Goal: Task Accomplishment & Management: Use online tool/utility

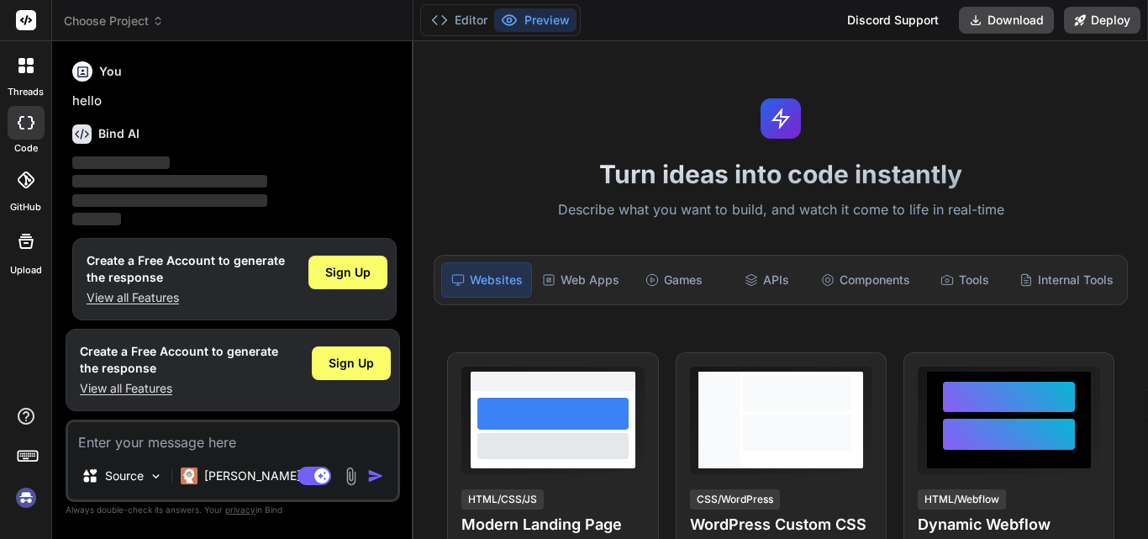
scroll to position [8, 0]
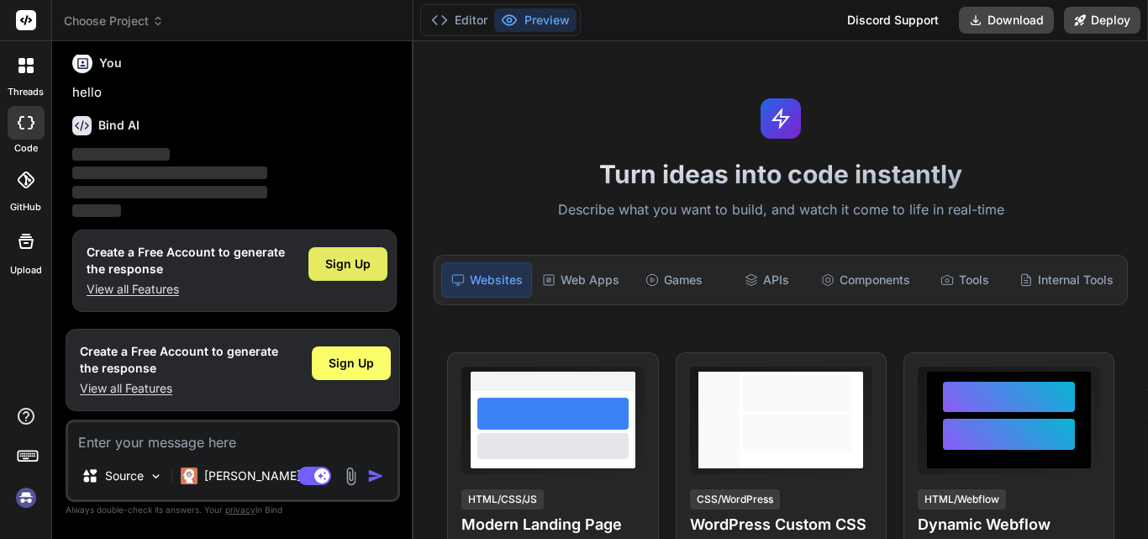
click at [361, 270] on span "Sign Up" at bounding box center [347, 264] width 45 height 17
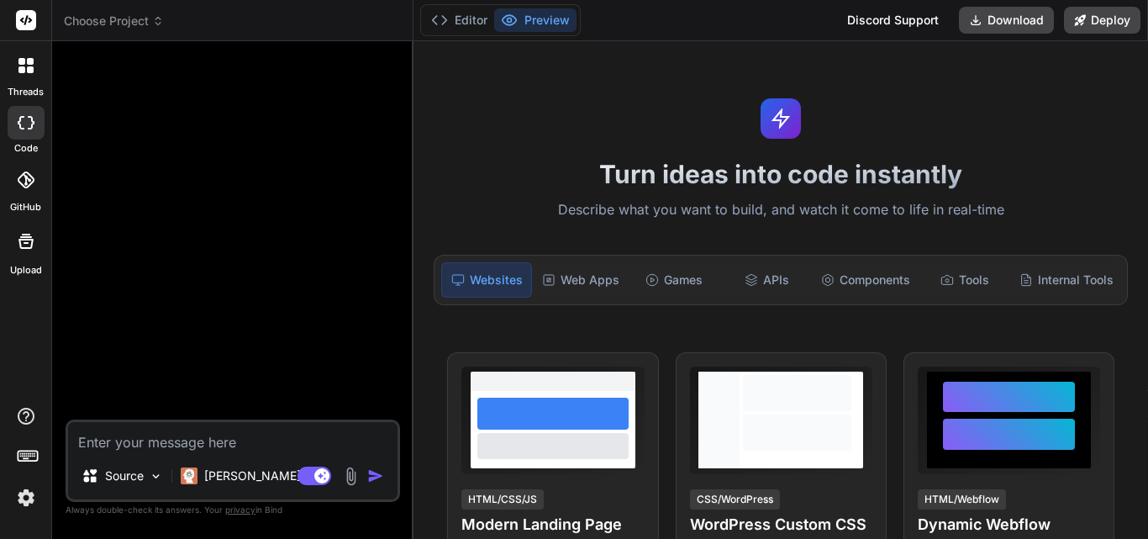
type textarea "x"
click at [231, 428] on textarea at bounding box center [233, 437] width 330 height 30
paste textarea "Game Upload & Conversion Allow users to upload any game (app, website, or web a…"
type textarea "Game Upload & Conversion Allow users to upload any game (app, website, or web a…"
type textarea "x"
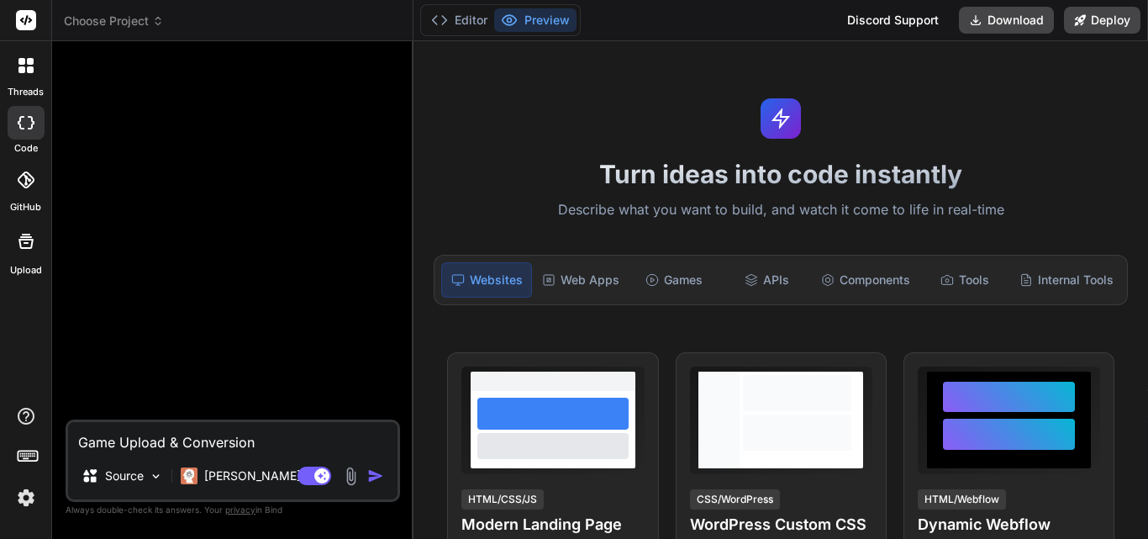
scroll to position [627, 0]
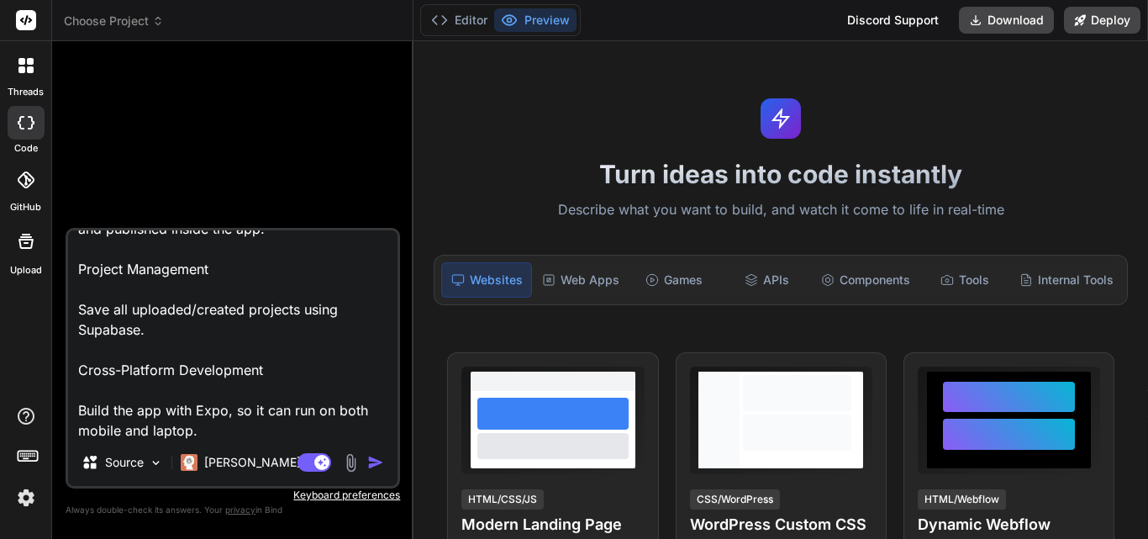
type textarea "Game Upload & Conversion Allow users to upload any game (app, website, or web a…"
type textarea "x"
type textarea "Game Upload & Conversion Allow users to upload any game (app, website, or web a…"
type textarea "x"
type textarea "Game Upload & Conversion Allow users to upload any game (app, website, or web a…"
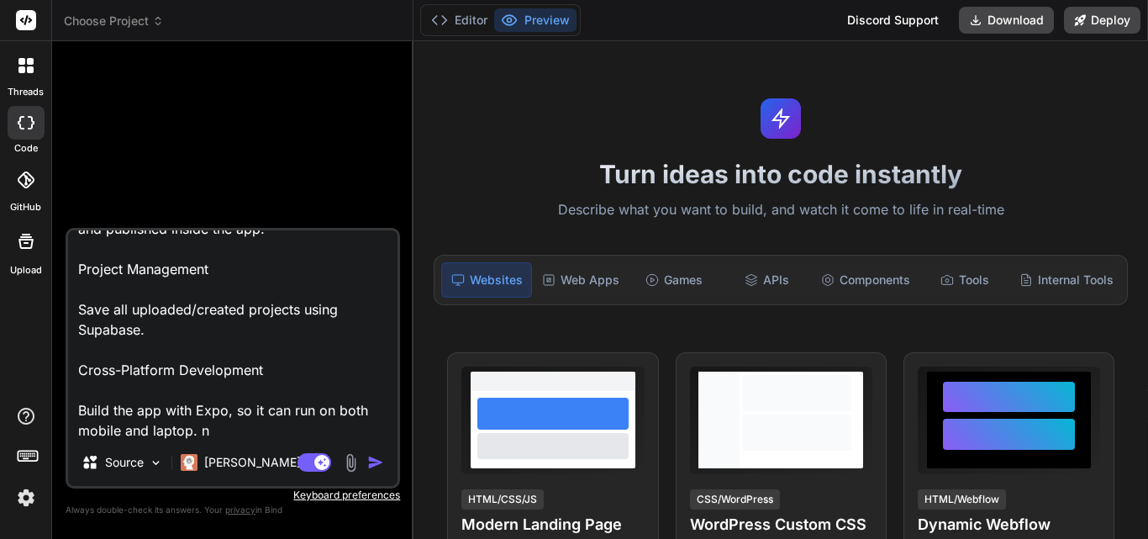
type textarea "x"
type textarea "Game Upload & Conversion Allow users to upload any game (app, website, or web a…"
type textarea "x"
type textarea "Game Upload & Conversion Allow users to upload any game (app, website, or web a…"
type textarea "x"
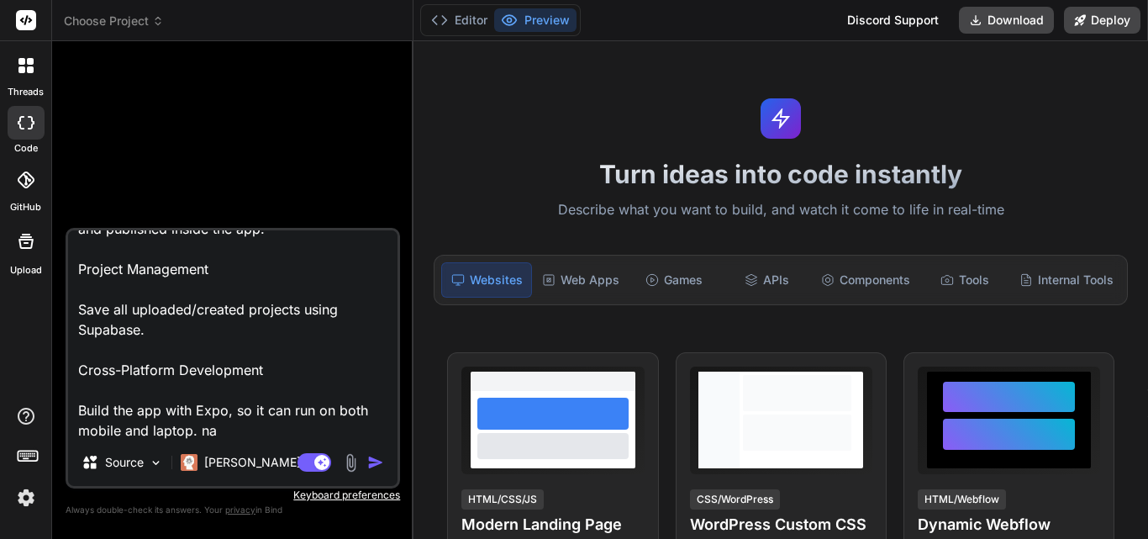
type textarea "Game Upload & Conversion Allow users to upload any game (app, website, or web a…"
type textarea "x"
type textarea "Game Upload & Conversion Allow users to upload any game (app, website, or web a…"
type textarea "x"
type textarea "Game Upload & Conversion Allow users to upload any game (app, website, or web a…"
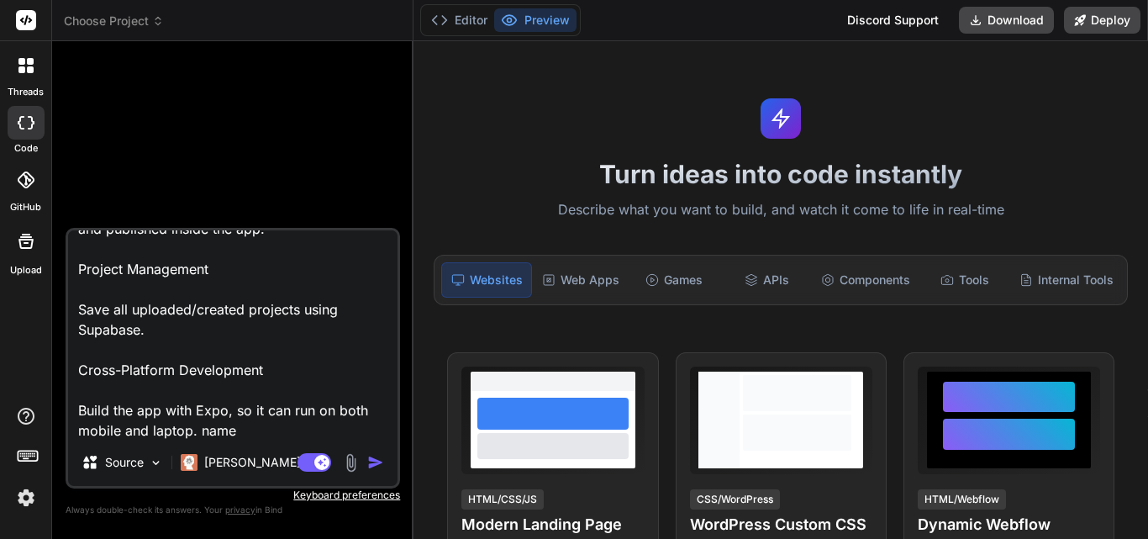
type textarea "x"
type textarea "Game Upload & Conversion Allow users to upload any game (app, website, or web a…"
type textarea "x"
type textarea "Game Upload & Conversion Allow users to upload any game (app, website, or web a…"
type textarea "x"
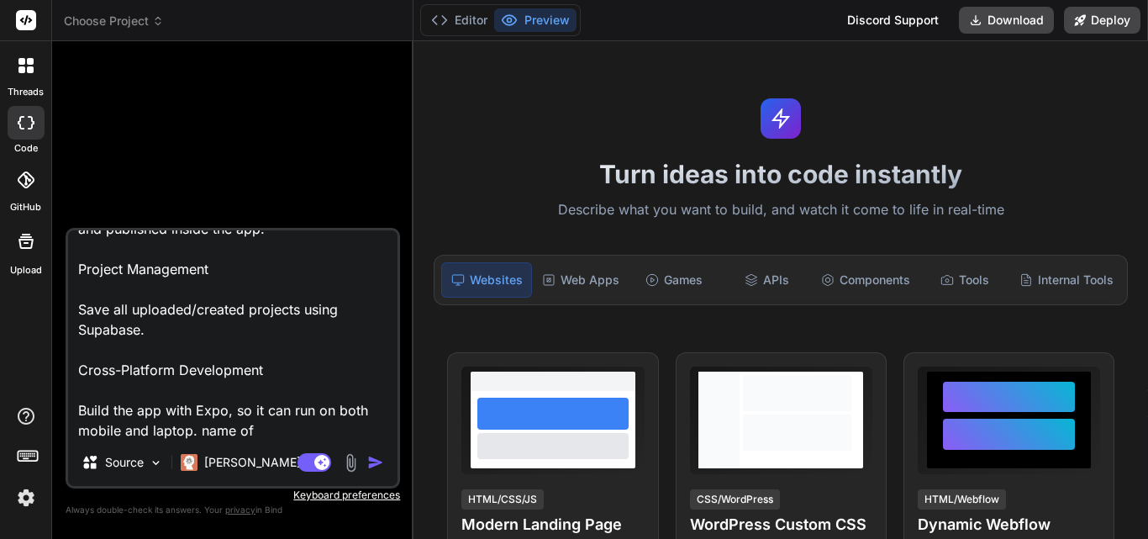
type textarea "Game Upload & Conversion Allow users to upload any game (app, website, or web a…"
type textarea "x"
type textarea "Game Upload & Conversion Allow users to upload any game (app, website, or web a…"
type textarea "x"
type textarea "Game Upload & Conversion Allow users to upload any game (app, website, or web a…"
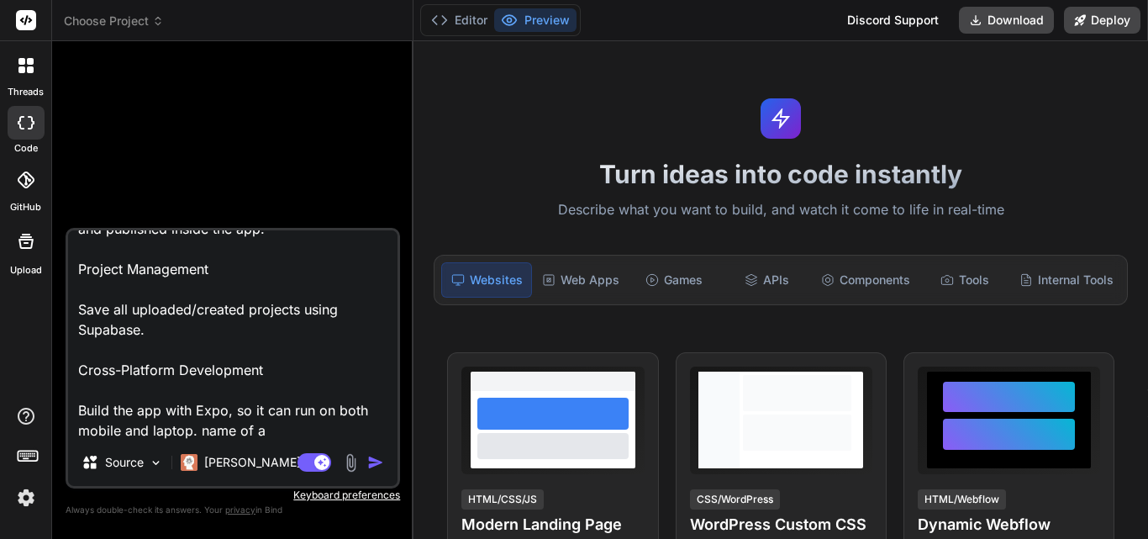
type textarea "x"
type textarea "Game Upload & Conversion Allow users to upload any game (app, website, or web a…"
type textarea "x"
type textarea "Game Upload & Conversion Allow users to upload any game (app, website, or web a…"
type textarea "x"
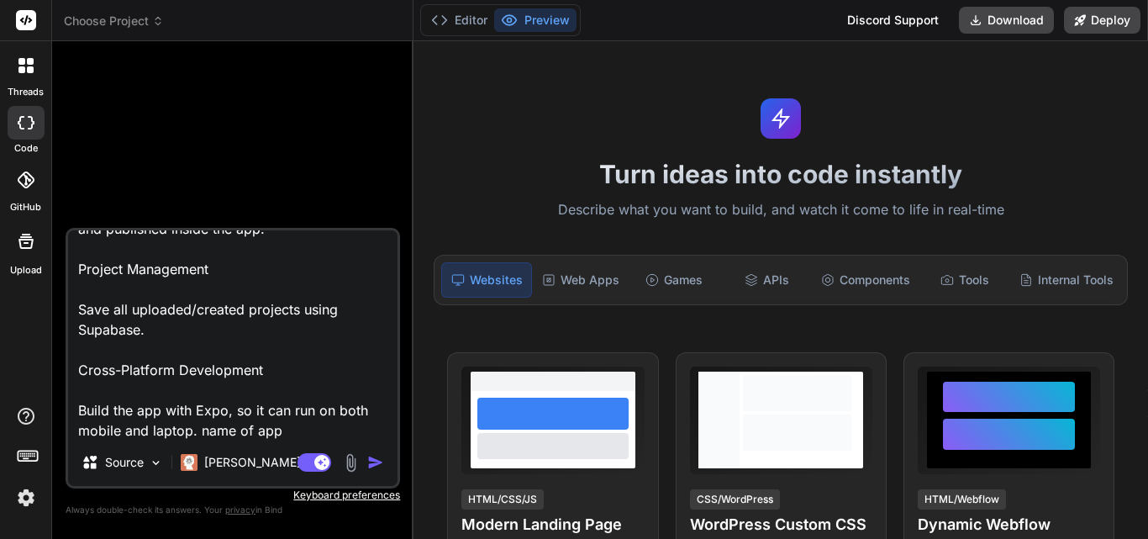
type textarea "Game Upload & Conversion Allow users to upload any game (app, website, or web a…"
type textarea "x"
type textarea "Game Upload & Conversion Allow users to upload any game (app, website, or web a…"
type textarea "x"
type textarea "Game Upload & Conversion Allow users to upload any game (app, website, or web a…"
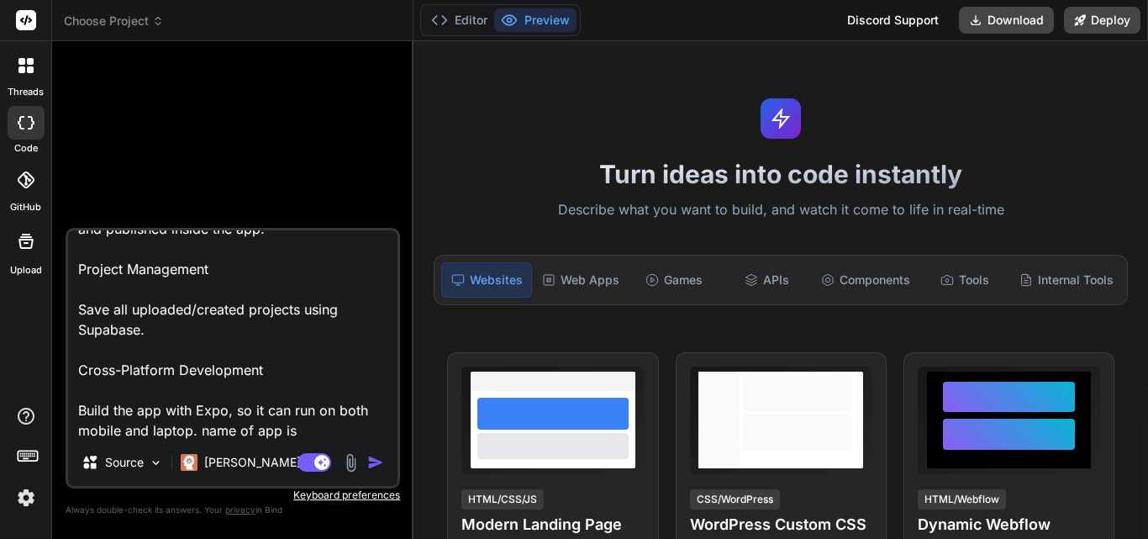
type textarea "x"
type textarea "Game Upload & Conversion Allow users to upload any game (app, website, or web a…"
type textarea "x"
type textarea "Game Upload & Conversion Allow users to upload any game (app, website, or web a…"
type textarea "x"
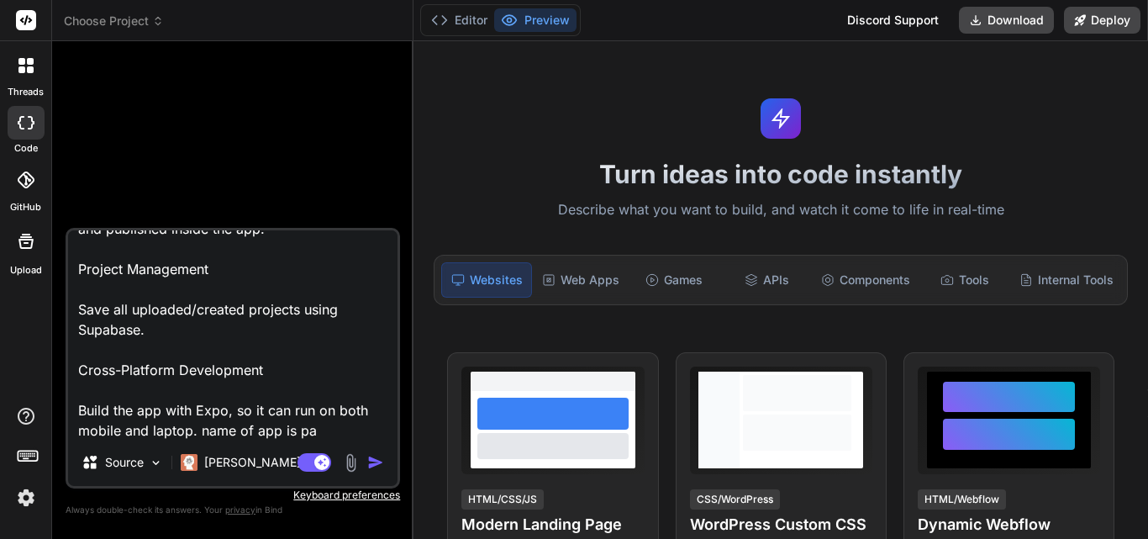
type textarea "Game Upload & Conversion Allow users to upload any game (app, website, or web a…"
type textarea "x"
type textarea "Game Upload & Conversion Allow users to upload any game (app, website, or web a…"
type textarea "x"
type textarea "Game Upload & Conversion Allow users to upload any game (app, website, or web a…"
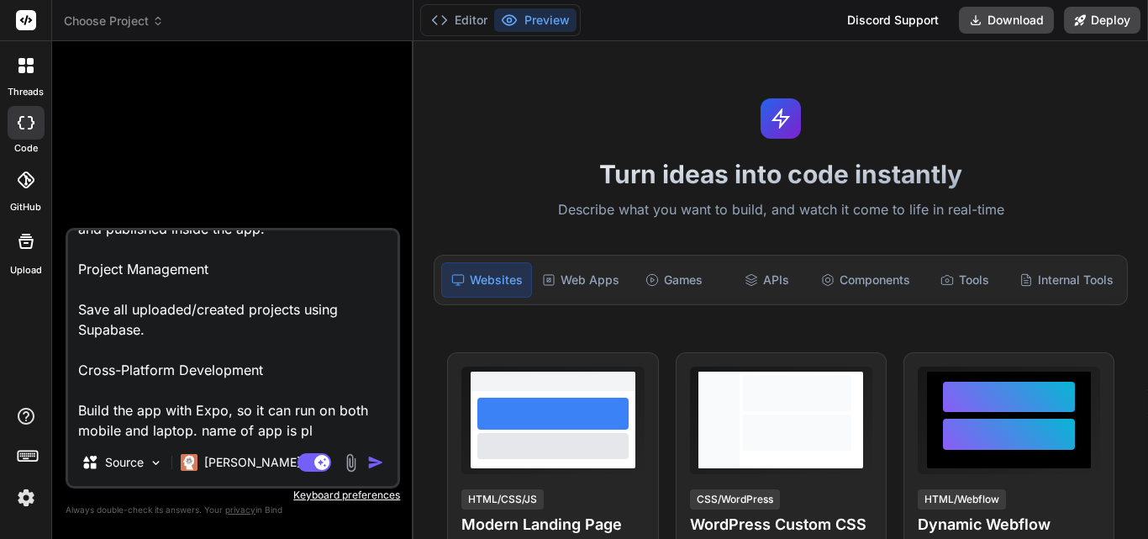
type textarea "x"
type textarea "Game Upload & Conversion Allow users to upload any game (app, website, or web a…"
type textarea "x"
type textarea "Game Upload & Conversion Allow users to upload any game (app, website, or web a…"
type textarea "x"
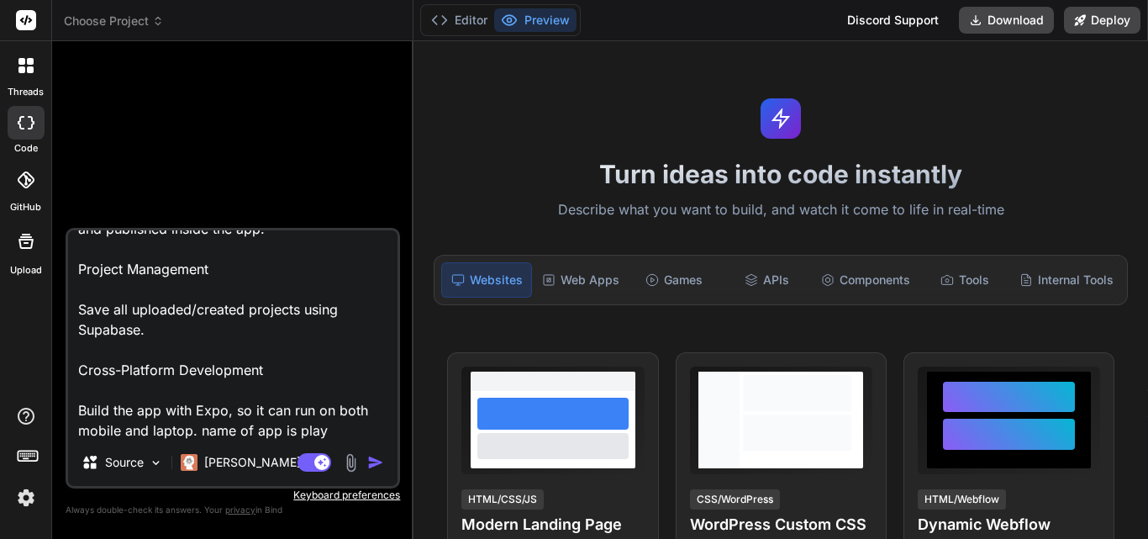
type textarea "Game Upload & Conversion Allow users to upload any game (app, website, or web a…"
type textarea "x"
type textarea "Game Upload & Conversion Allow users to upload any game (app, website, or web a…"
type textarea "x"
type textarea "Game Upload & Conversion Allow users to upload any game (app, website, or web a…"
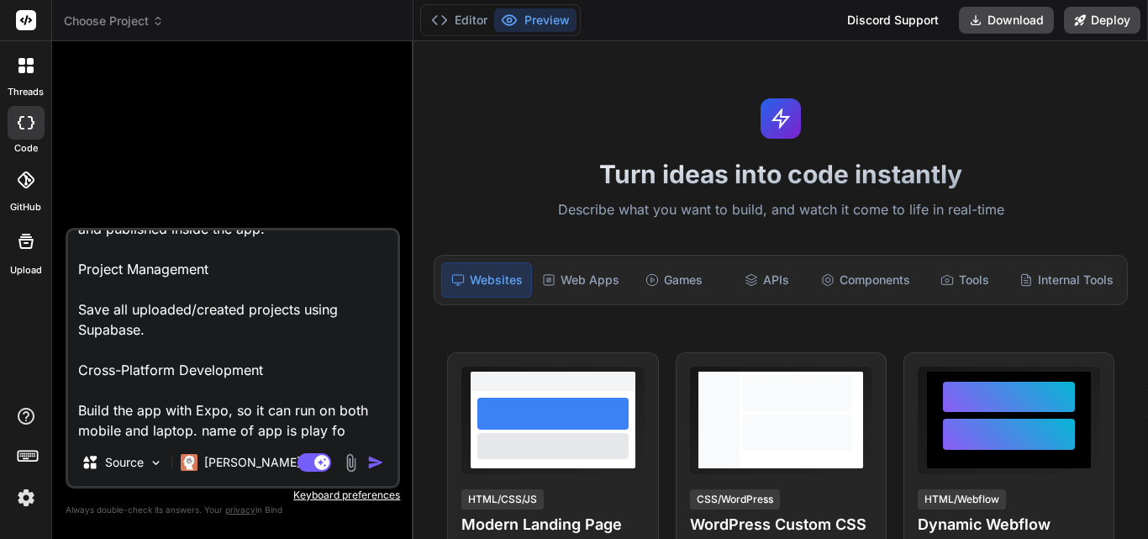
type textarea "x"
type textarea "Game Upload & Conversion Allow users to upload any game (app, website, or web a…"
type textarea "x"
type textarea "Game Upload & Conversion Allow users to upload any game (app, website, or web a…"
type textarea "x"
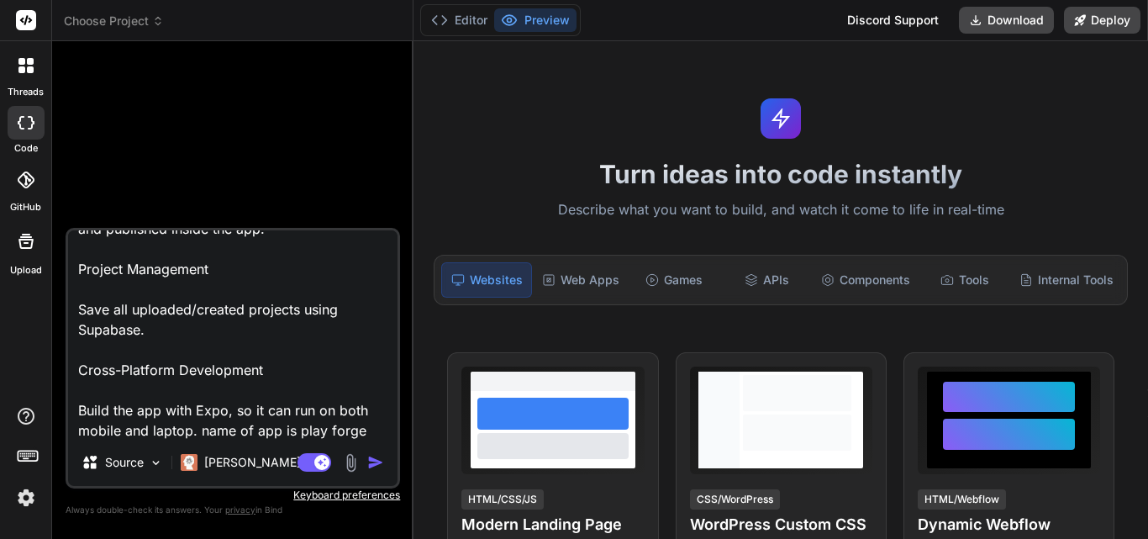
type textarea "Game Upload & Conversion Allow users to upload any game (app, website, or web a…"
type textarea "x"
type textarea "Game Upload & Conversion Allow users to upload any game (app, website, or web a…"
type textarea "x"
type textarea "Game Upload & Conversion Allow users to upload any game (app, website, or web a…"
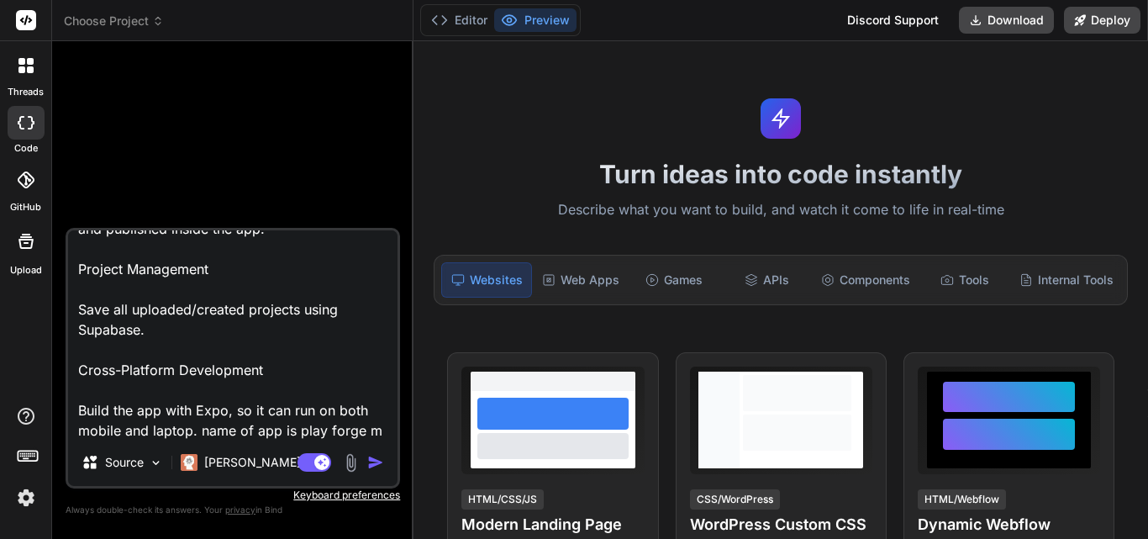
type textarea "x"
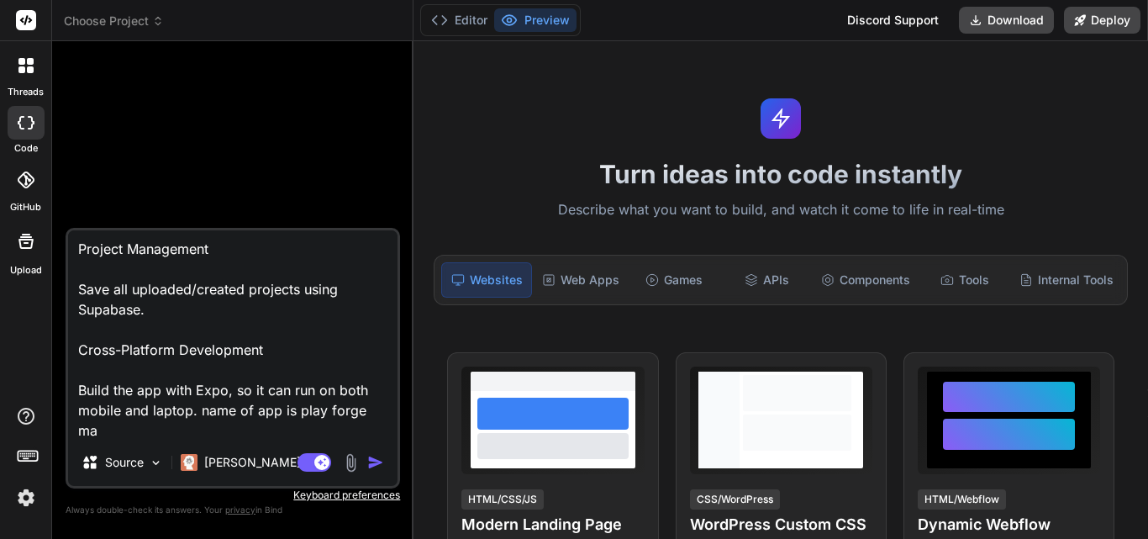
type textarea "Game Upload & Conversion Allow users to upload any game (app, website, or web a…"
type textarea "x"
type textarea "Game Upload & Conversion Allow users to upload any game (app, website, or web a…"
type textarea "x"
type textarea "Game Upload & Conversion Allow users to upload any game (app, website, or web a…"
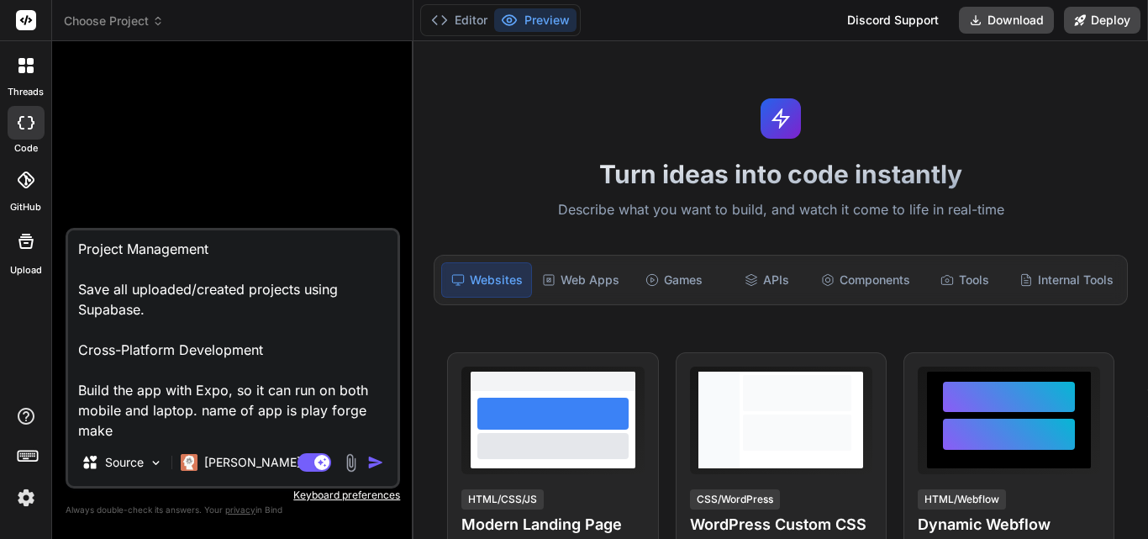
type textarea "x"
type textarea "Game Upload & Conversion Allow users to upload any game (app, website, or web a…"
type textarea "x"
type textarea "Game Upload & Conversion Allow users to upload any game (app, website, or web a…"
type textarea "x"
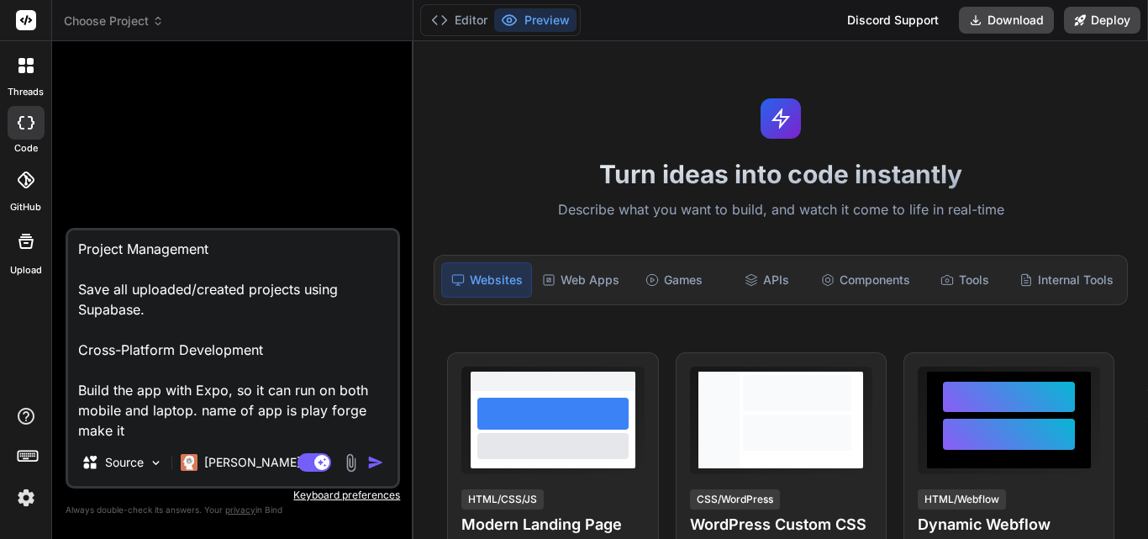
type textarea "Game Upload & Conversion Allow users to upload any game (app, website, or web a…"
type textarea "x"
type textarea "Game Upload & Conversion Allow users to upload any game (app, website, or web a…"
type textarea "x"
type textarea "Game Upload & Conversion Allow users to upload any game (app, website, or web a…"
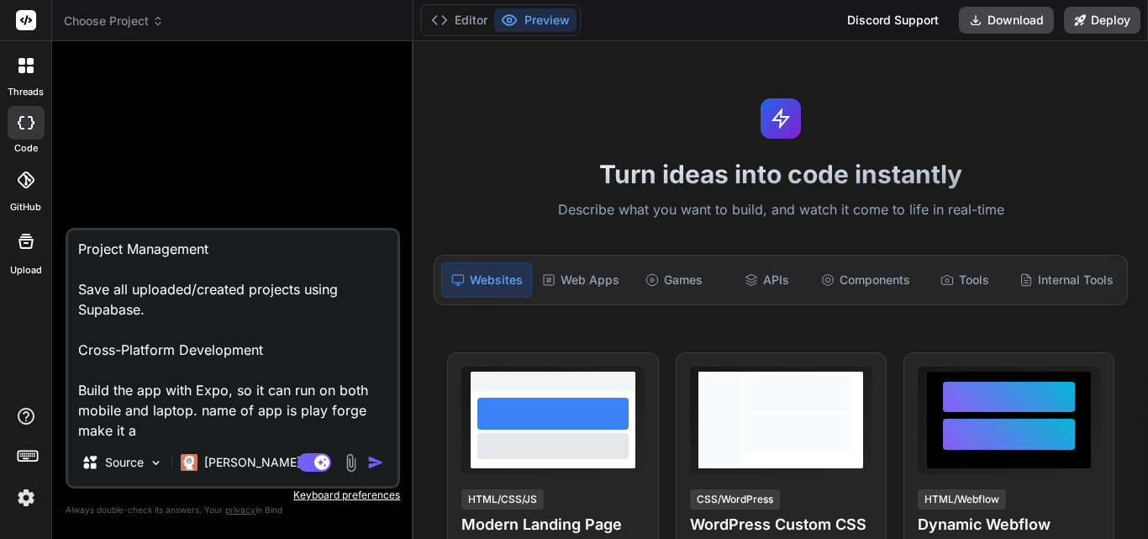
type textarea "x"
type textarea "Game Upload & Conversion Allow users to upload any game (app, website, or web a…"
type textarea "x"
type textarea "Game Upload & Conversion Allow users to upload any game (app, website, or web a…"
type textarea "x"
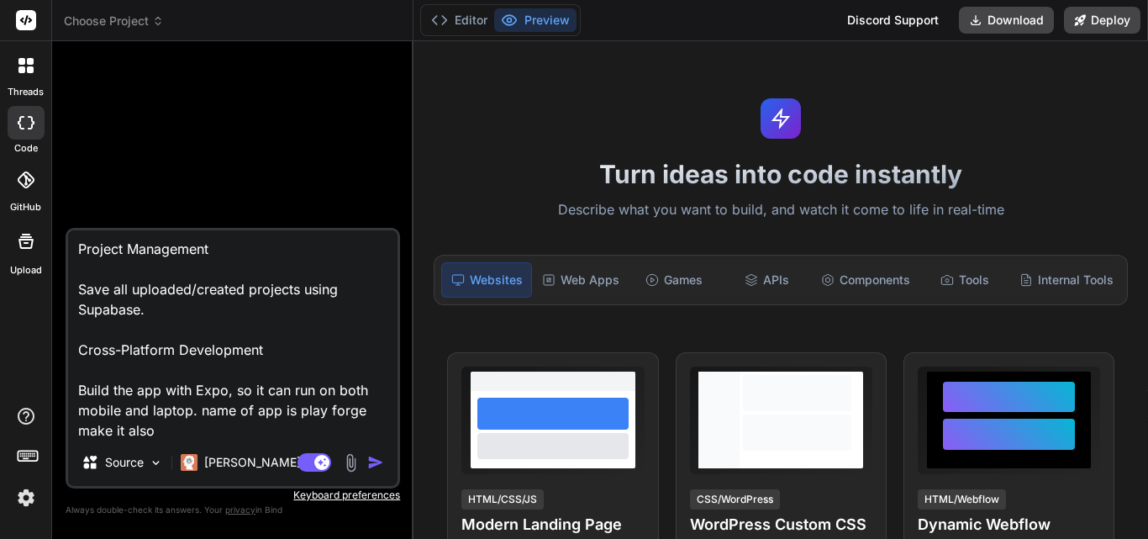
paste textarea "add a login there is a create an account and an account thats already there the…"
type textarea "Game Upload & Conversion Allow users to upload any game (app, website, or web a…"
type textarea "x"
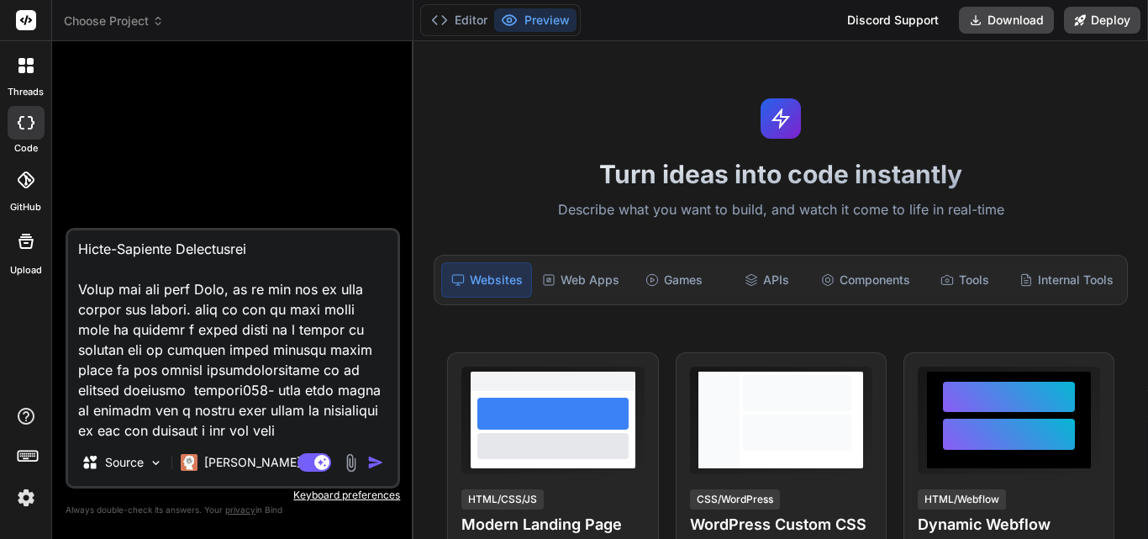
type textarea "Game Upload & Conversion Allow users to upload any game (app, website, or web a…"
click at [379, 458] on img "button" at bounding box center [375, 462] width 17 height 17
type textarea "x"
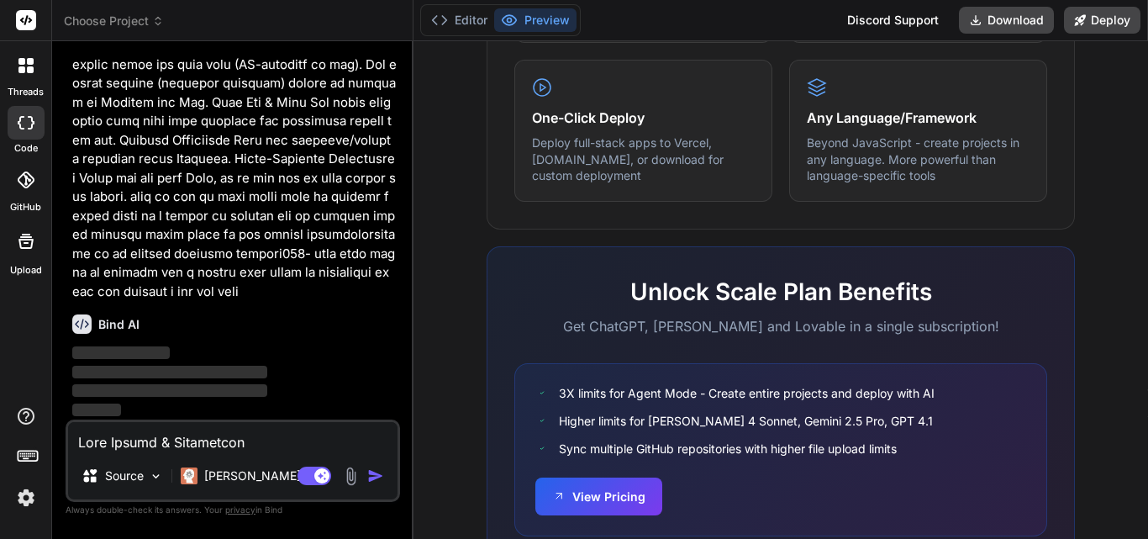
scroll to position [1105, 0]
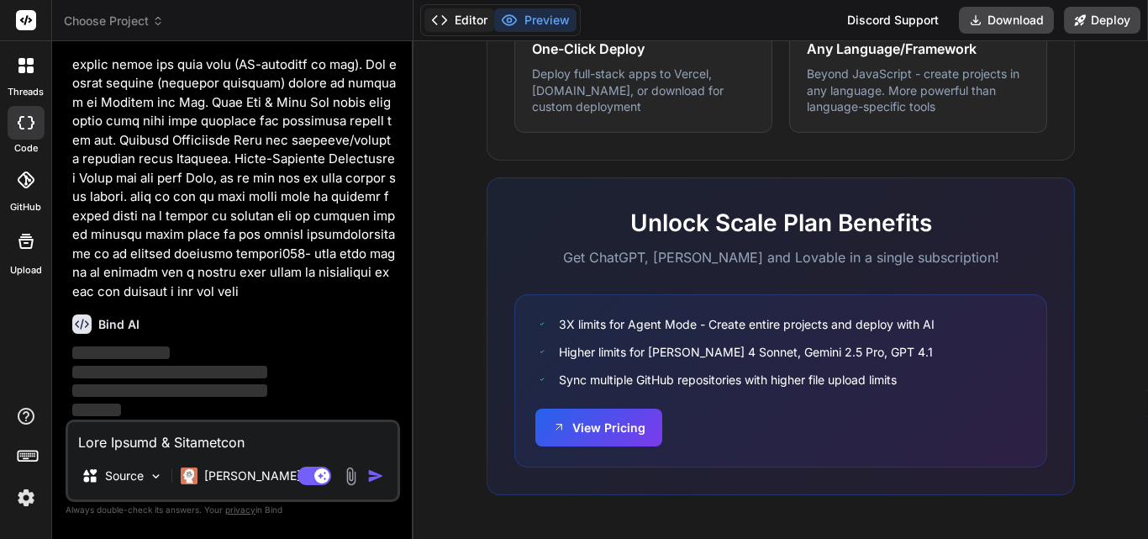
click at [472, 29] on button "Editor" at bounding box center [459, 20] width 70 height 24
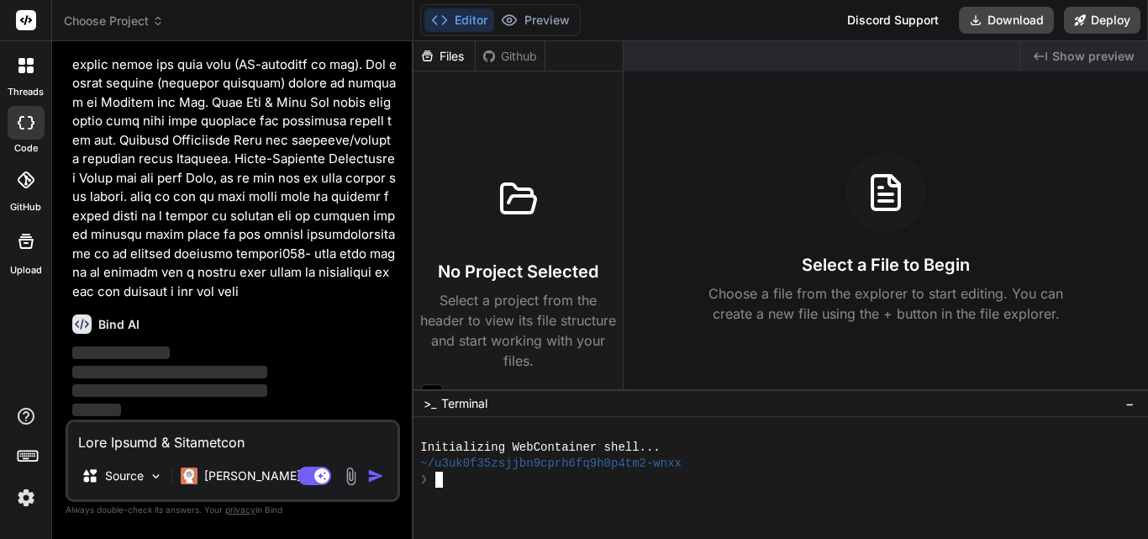
click at [535, 480] on div "❯" at bounding box center [773, 480] width 706 height 16
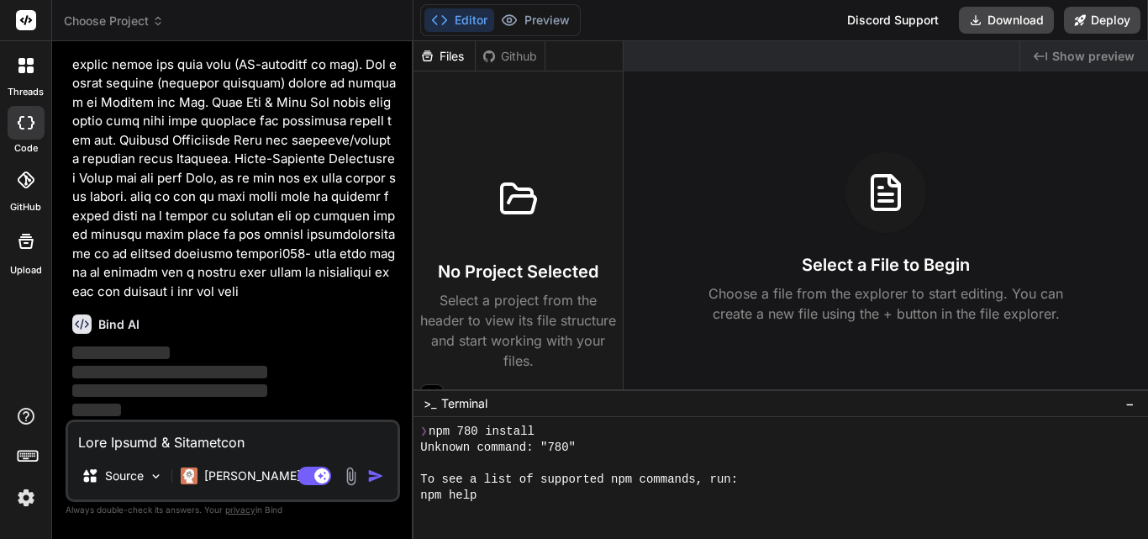
scroll to position [0, 0]
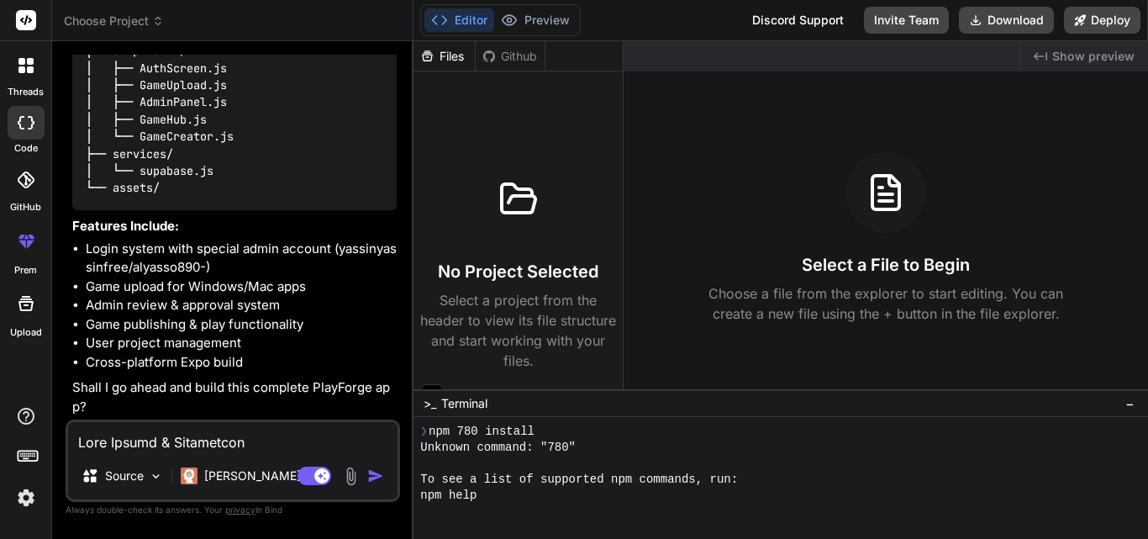
type textarea "x"
click at [230, 444] on textarea at bounding box center [233, 437] width 330 height 30
type textarea "y"
type textarea "x"
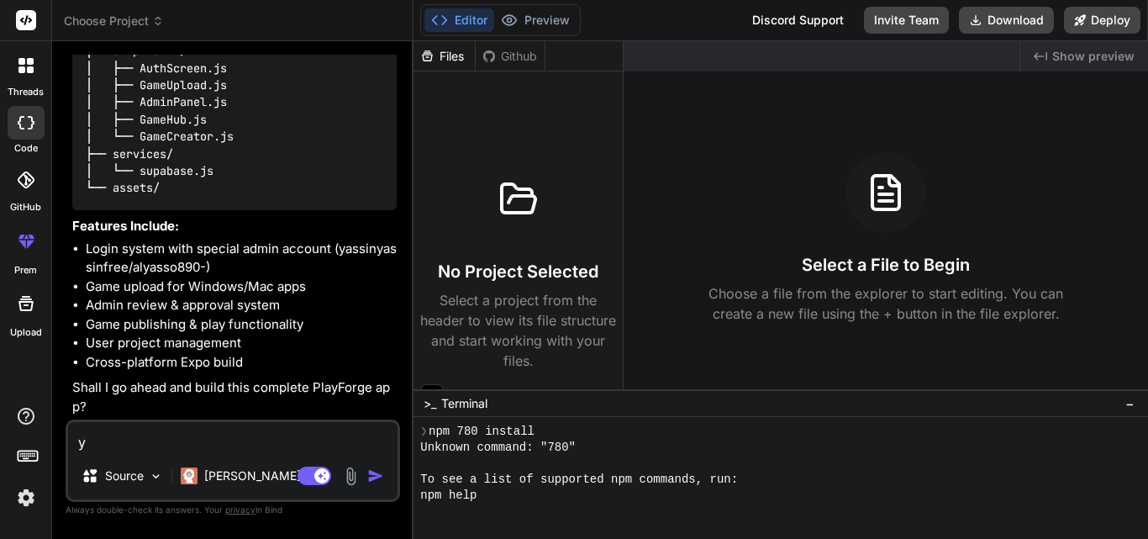
type textarea "ye"
type textarea "x"
type textarea "yes"
type textarea "x"
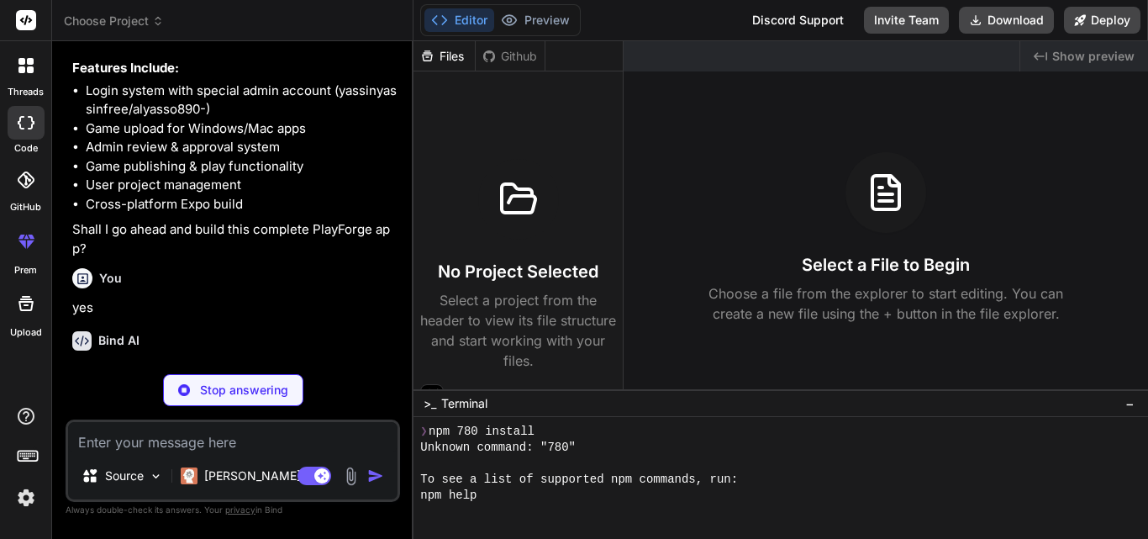
scroll to position [627, 0]
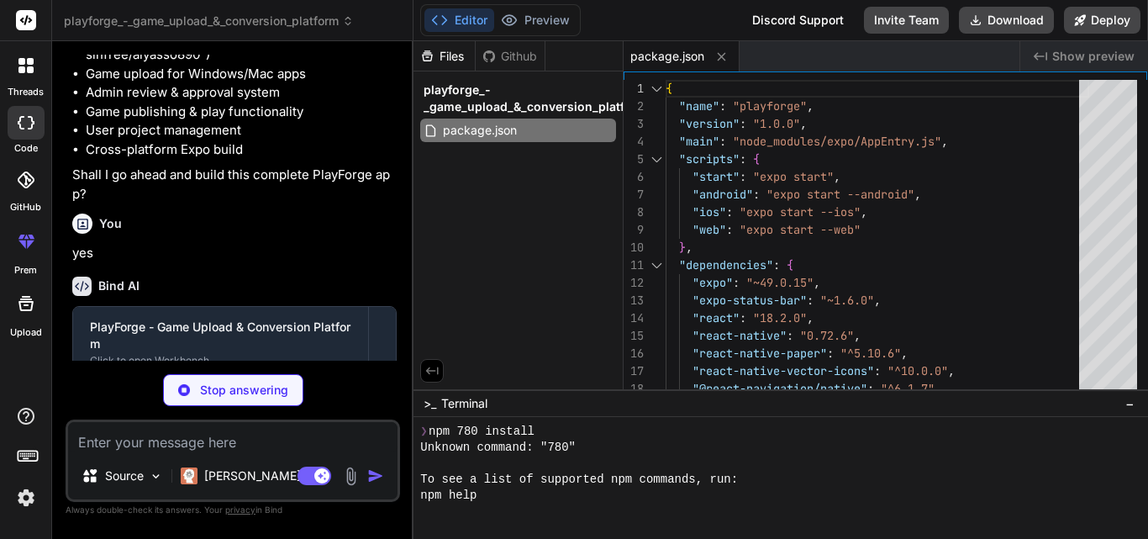
type textarea "x"
type textarea "}"
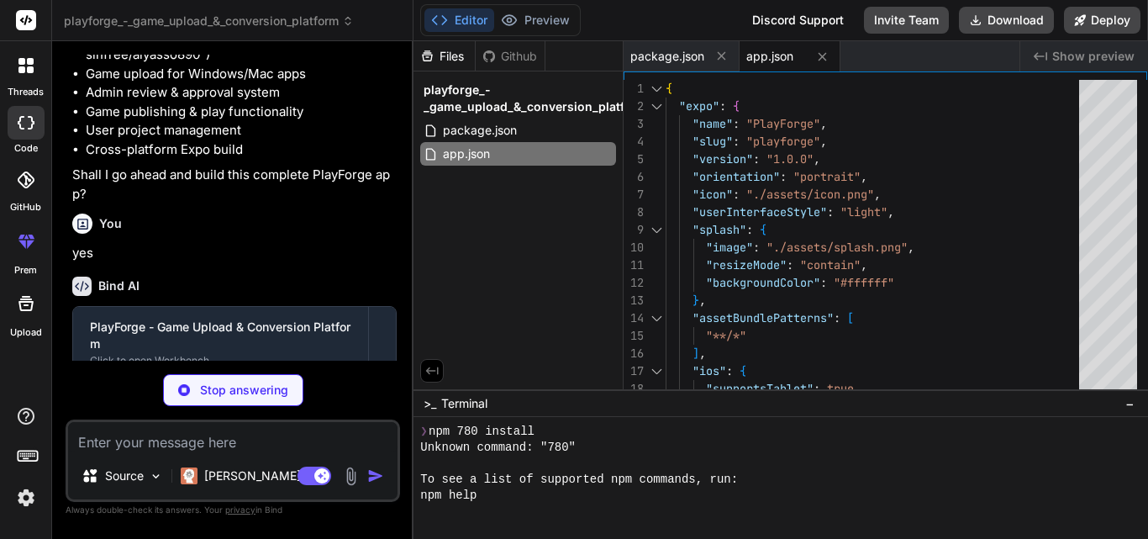
scroll to position [786, 0]
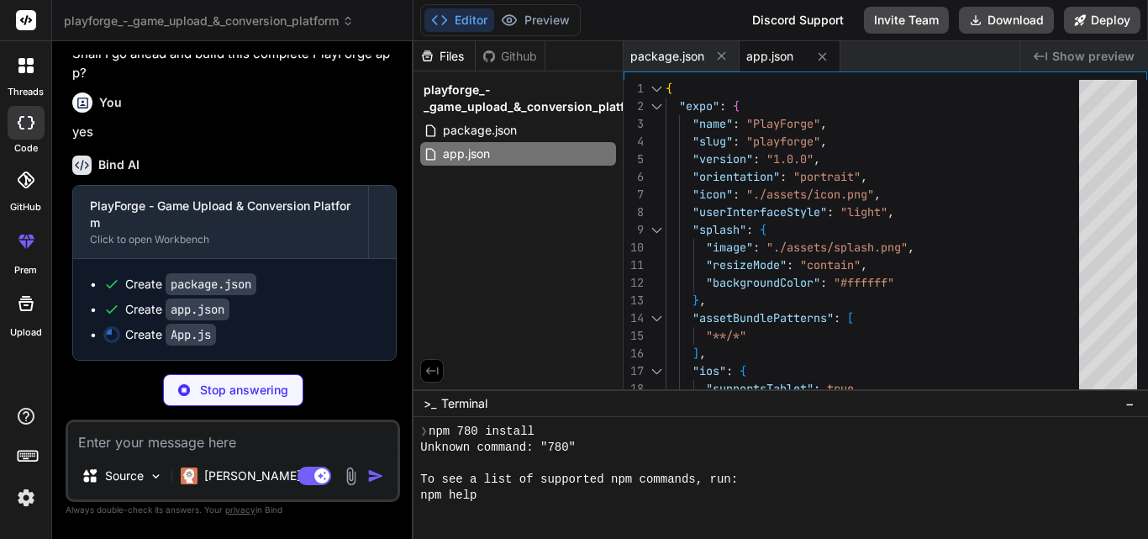
type textarea "x"
type textarea "<Stack.Screen name="Auth"> {() => <AuthScreen onLogin={handleLogin} />} </Stack…"
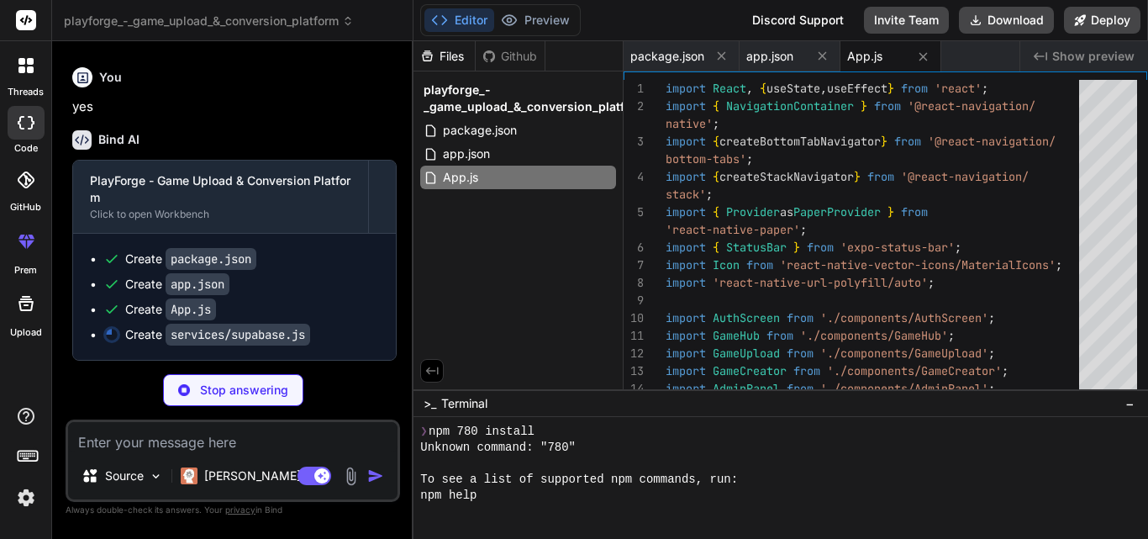
scroll to position [811, 0]
click at [253, 336] on code "services/supabase.js" at bounding box center [238, 335] width 145 height 22
type textarea "x"
type textarea ".from('profiles') .select('*') .order('created_at', { ascending: false }); if (…"
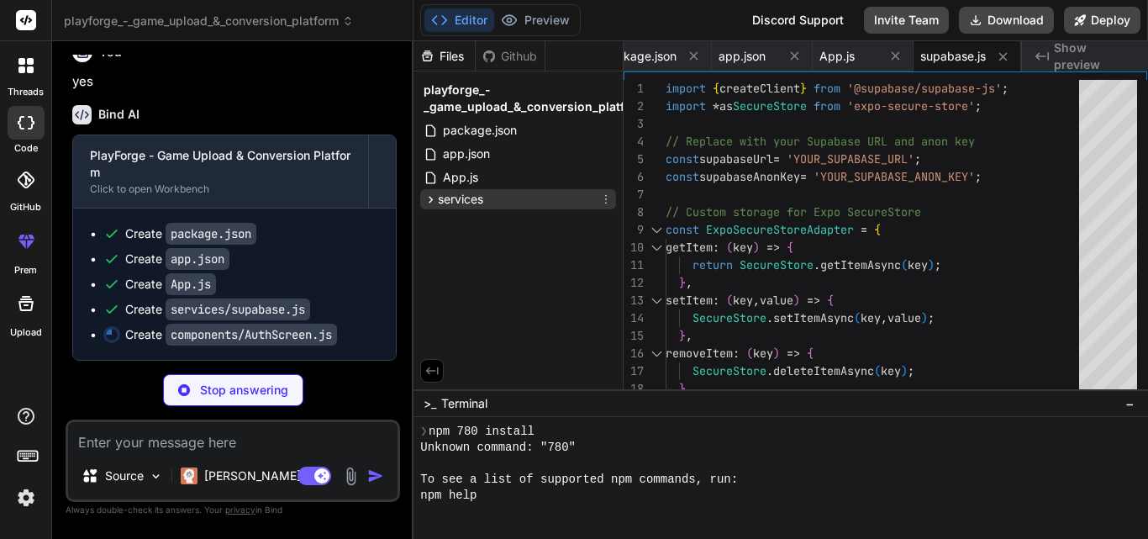
type textarea "x"
type textarea "});"
click at [430, 197] on icon at bounding box center [432, 199] width 4 height 7
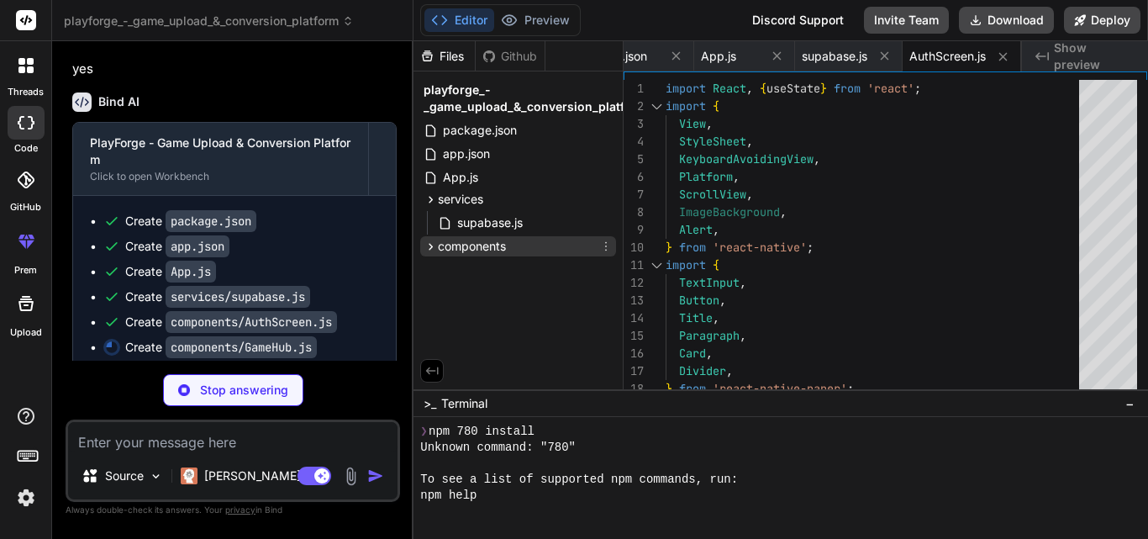
click at [430, 238] on div "components" at bounding box center [465, 246] width 82 height 17
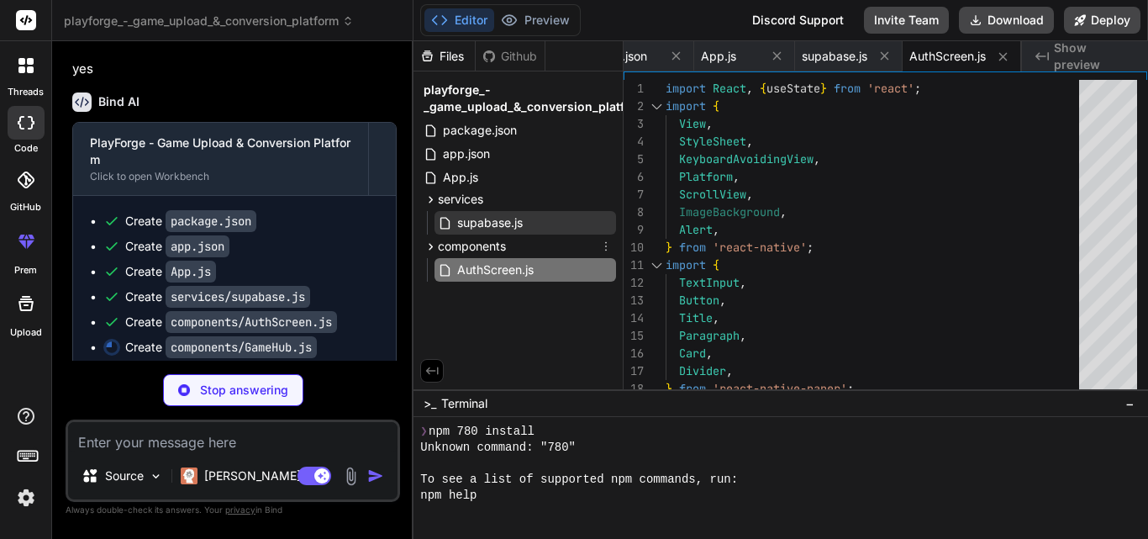
type textarea "x"
click at [481, 229] on span "supabase.js" at bounding box center [490, 223] width 69 height 20
type textarea ".from('profiles') .select('*') .order('created_at', { ascending: false }); if (…"
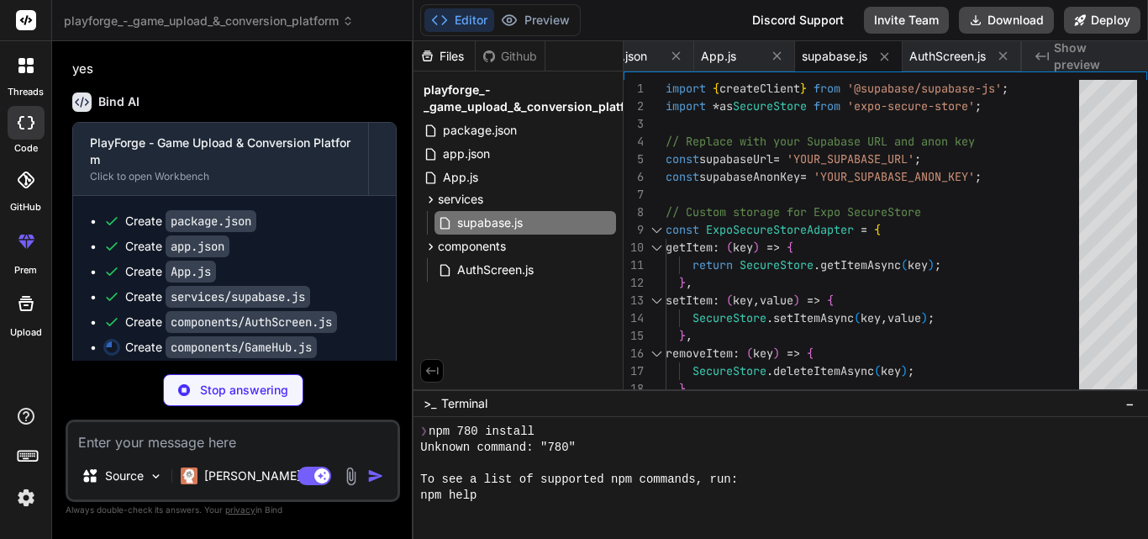
click at [552, 5] on div "Editor Preview" at bounding box center [500, 20] width 161 height 32
click at [554, 15] on button "Preview" at bounding box center [535, 20] width 82 height 24
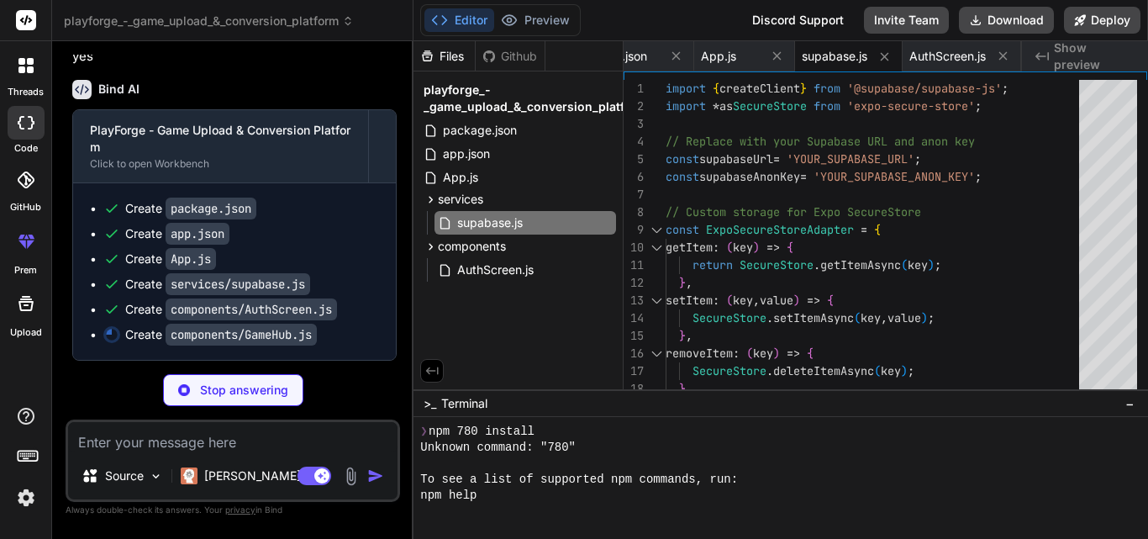
type textarea "x"
type textarea "detailChip: { marginRight: 8, }, });"
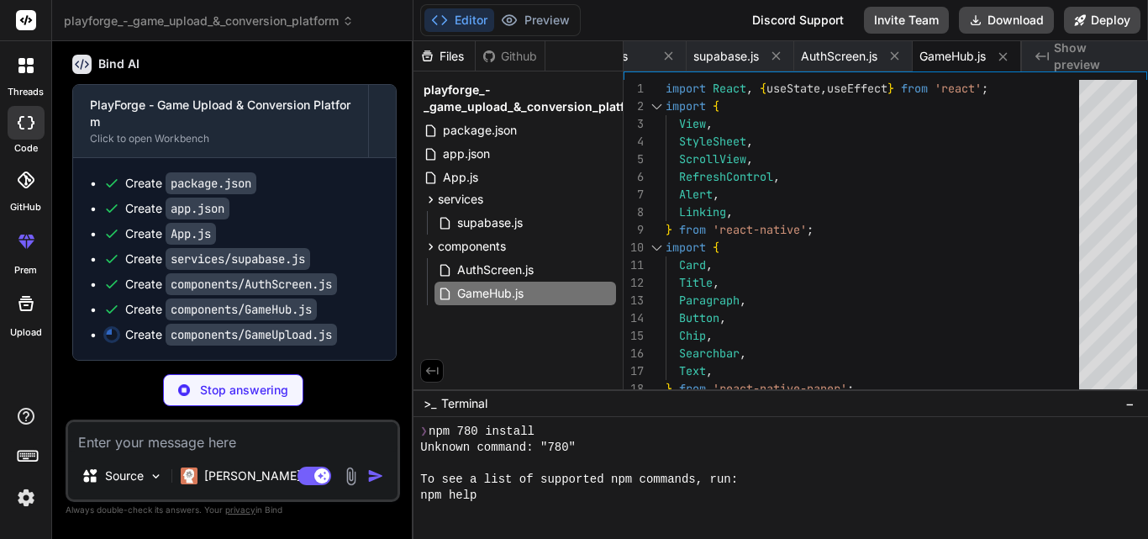
type textarea "x"
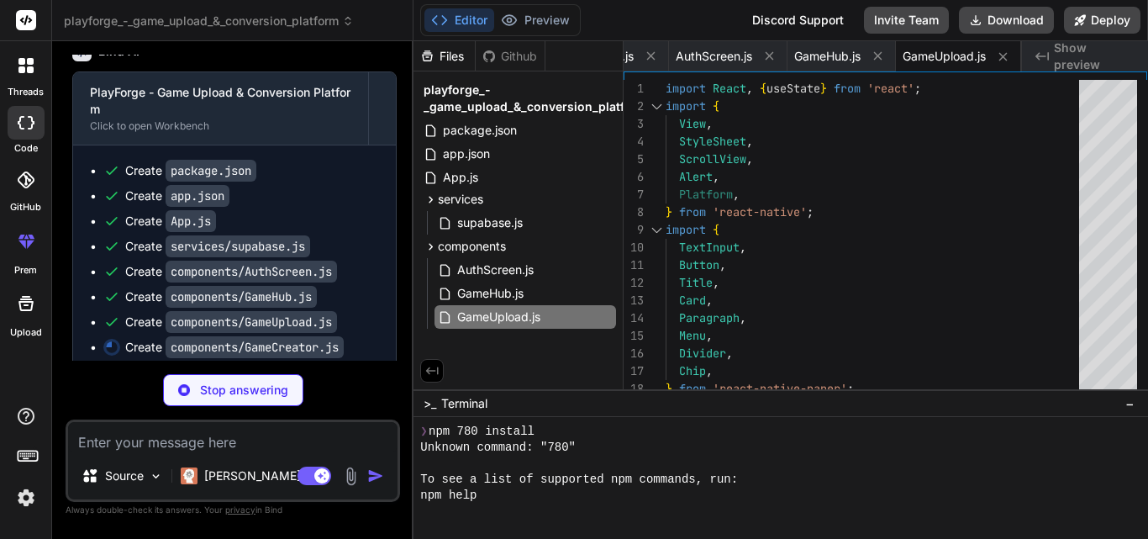
scroll to position [912, 0]
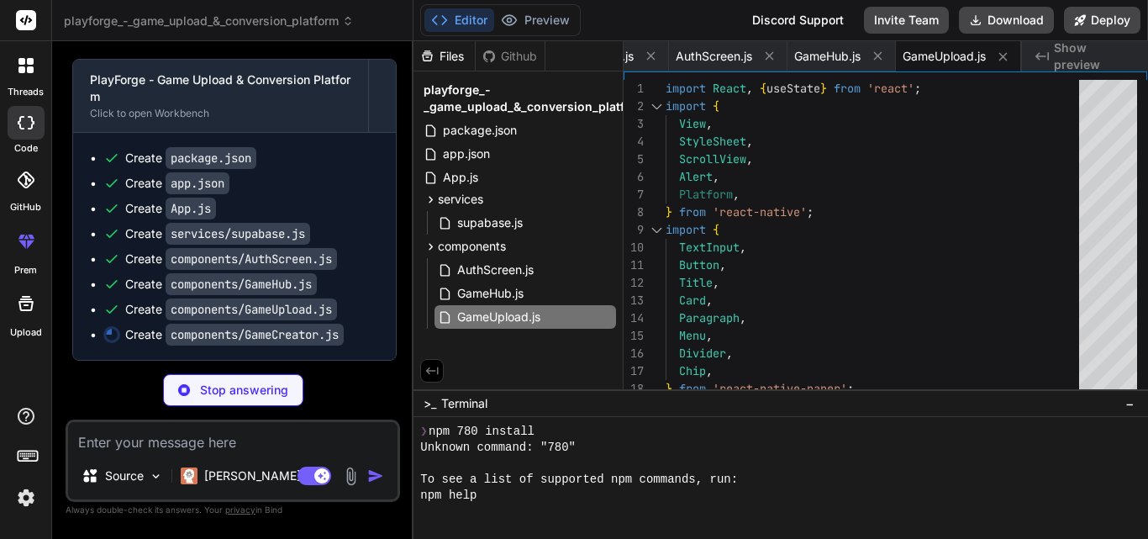
type textarea "x"
type textarea "}, });"
type textarea "x"
type textarea "minWidth: 600, }, });"
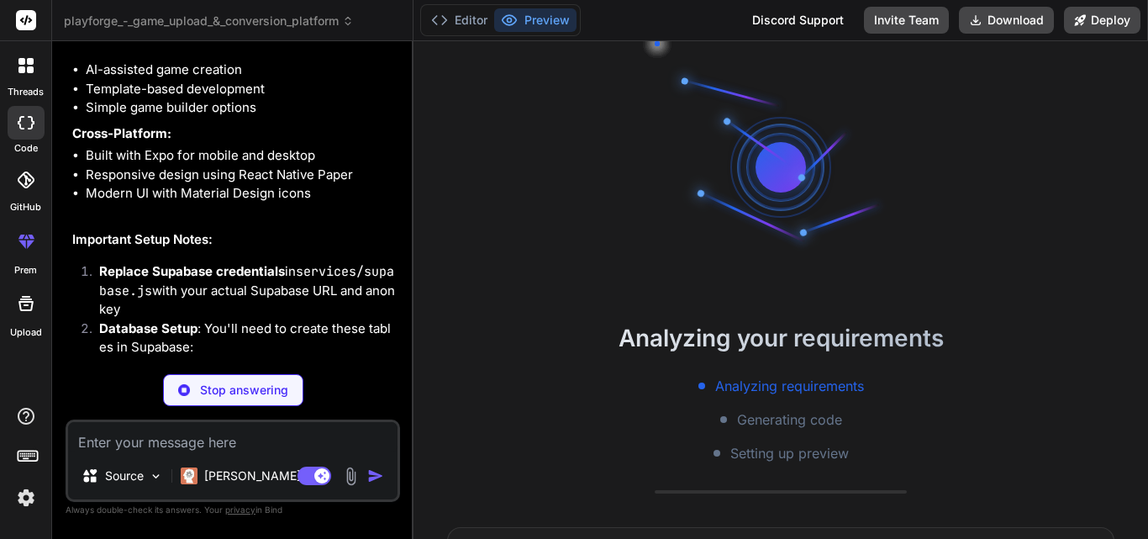
scroll to position [2062, 0]
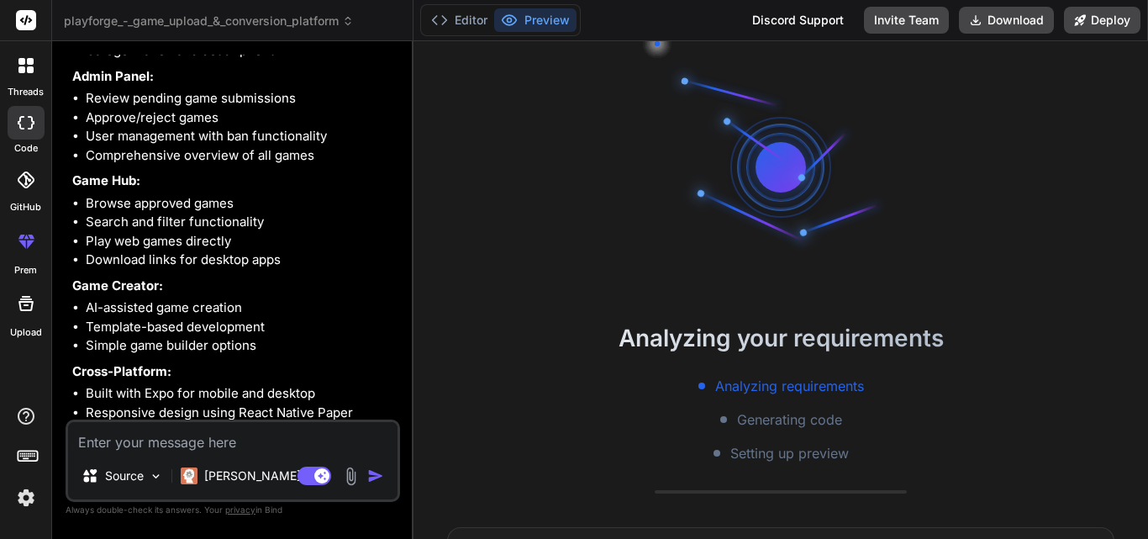
type textarea "x"
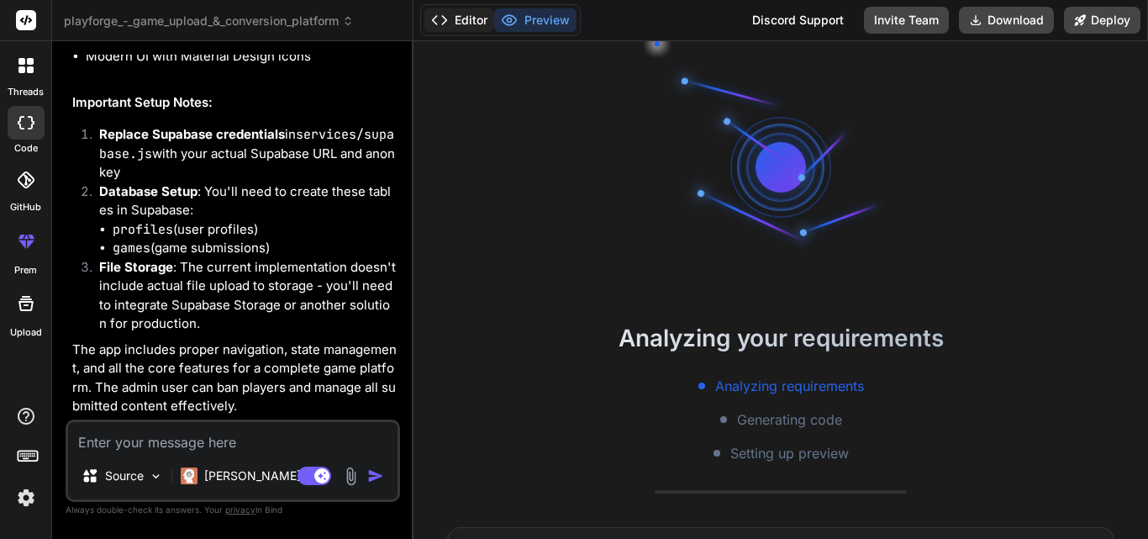
click at [454, 20] on button "Editor" at bounding box center [459, 20] width 70 height 24
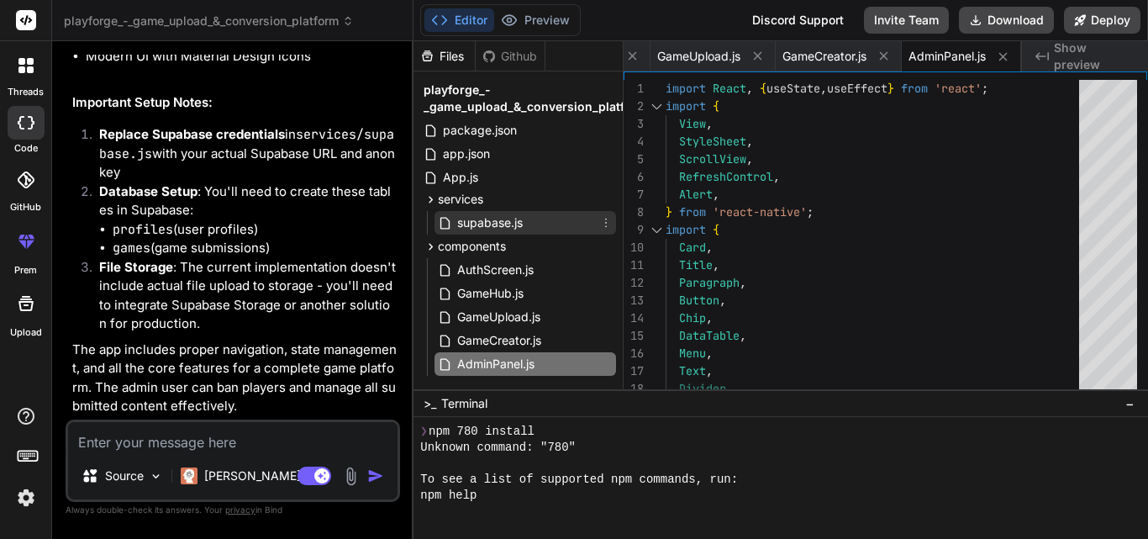
click at [514, 226] on span "supabase.js" at bounding box center [490, 223] width 69 height 20
type textarea ".from('profiles') .select('*') .order('created_at', { ascending: false }); if (…"
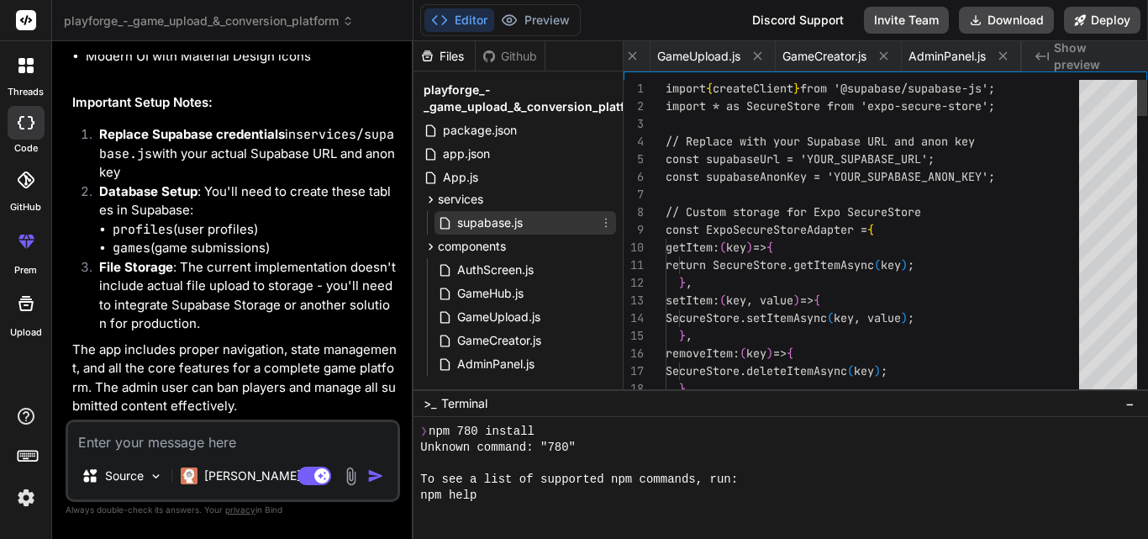
scroll to position [0, 318]
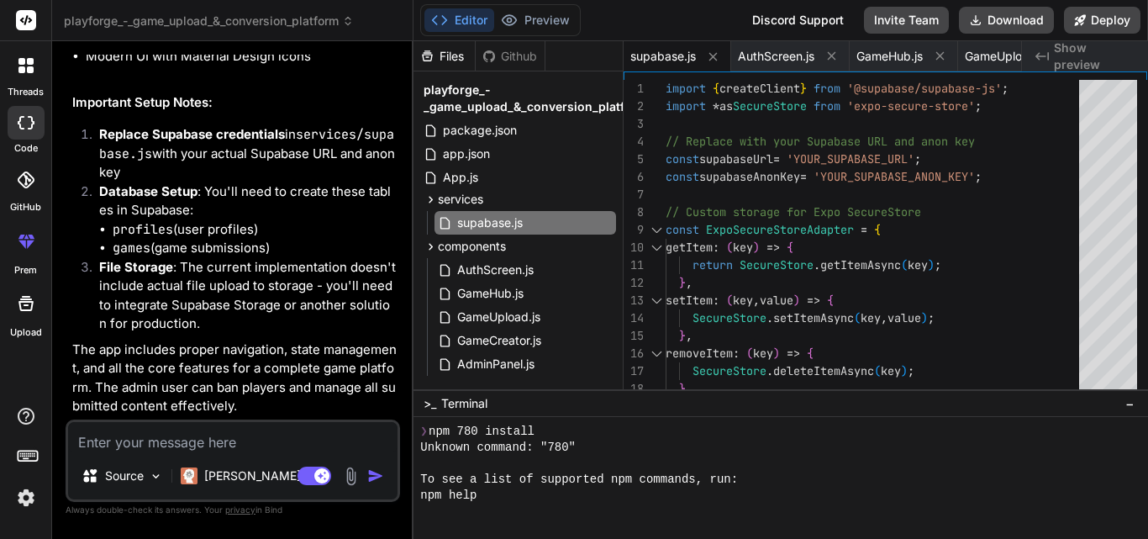
type textarea "x"
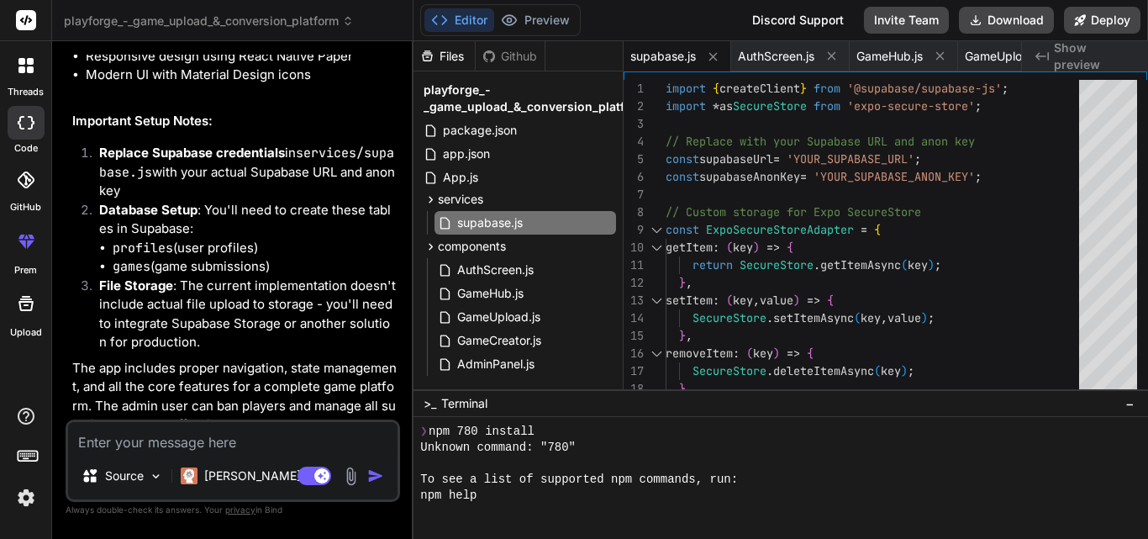
scroll to position [2007, 0]
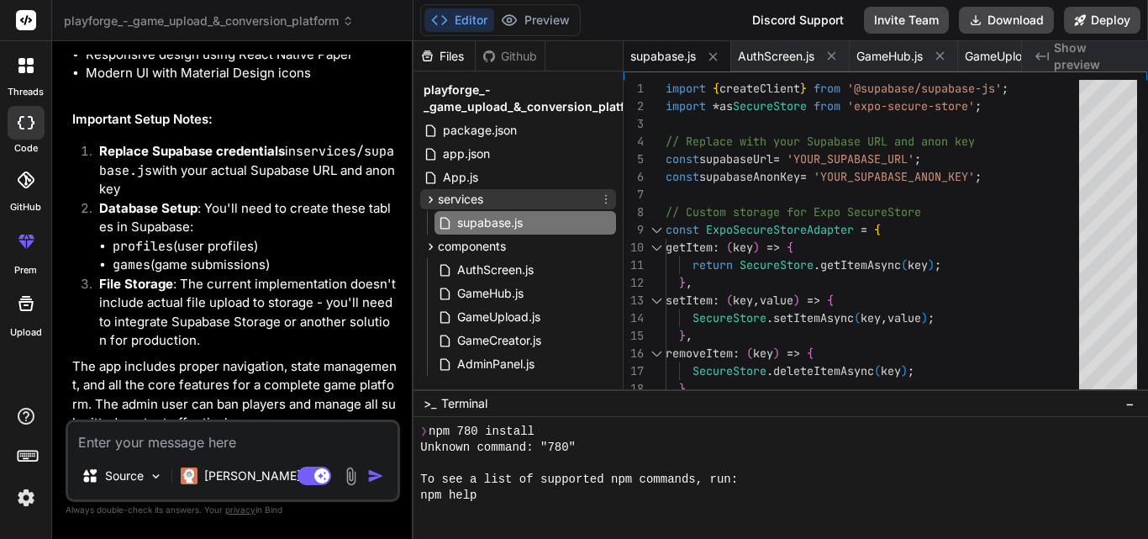
click at [430, 199] on icon at bounding box center [431, 199] width 14 height 14
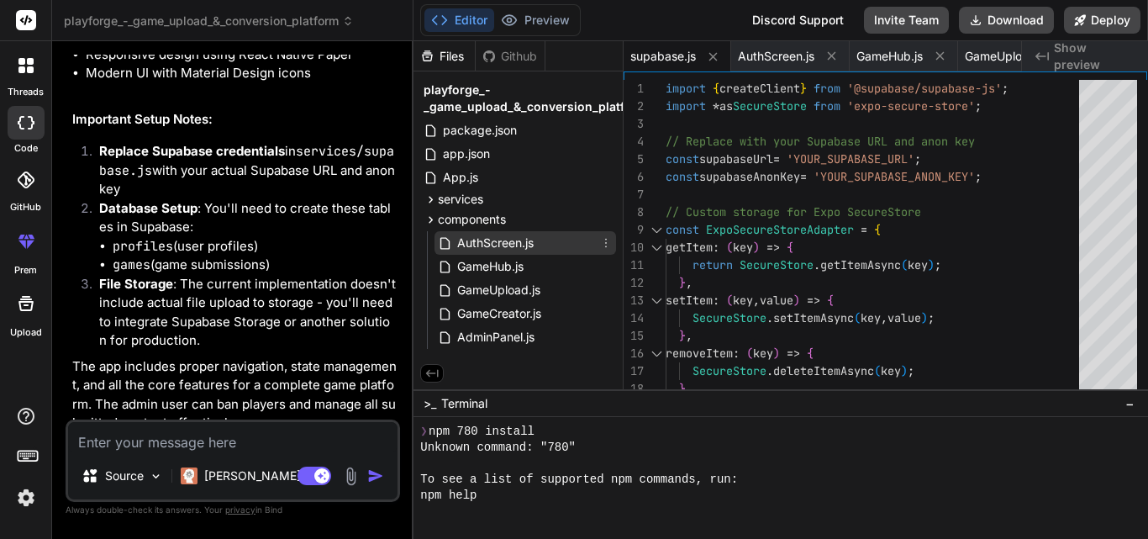
scroll to position [0, 0]
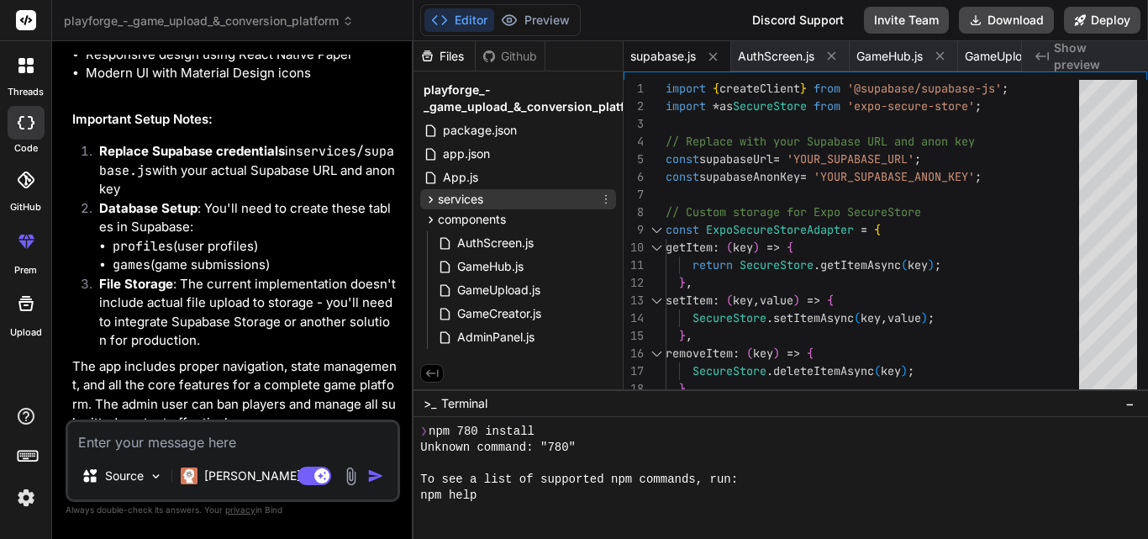
click at [427, 194] on icon at bounding box center [431, 199] width 14 height 14
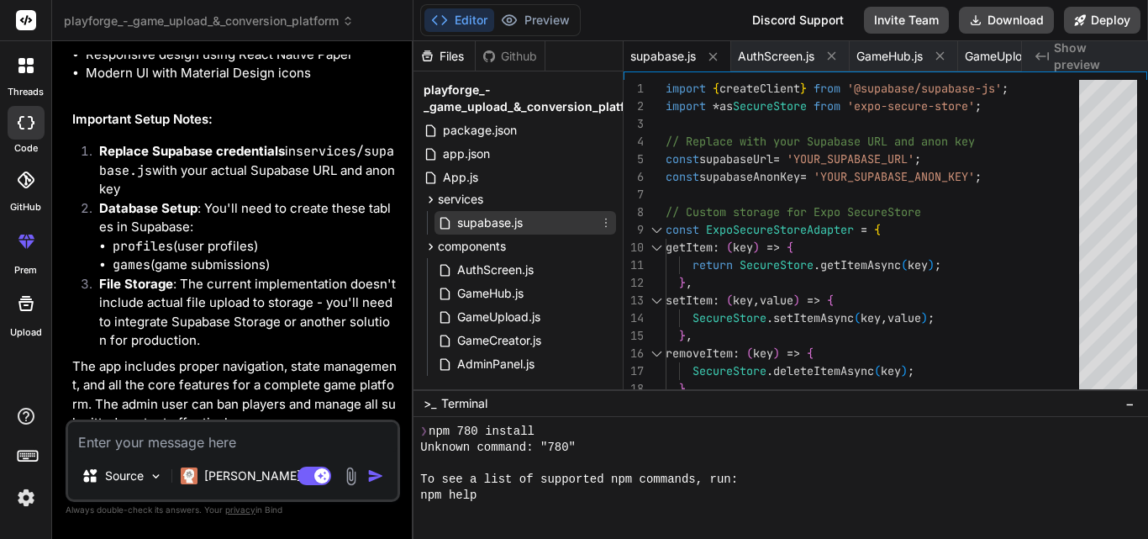
click at [454, 222] on icon at bounding box center [447, 223] width 18 height 14
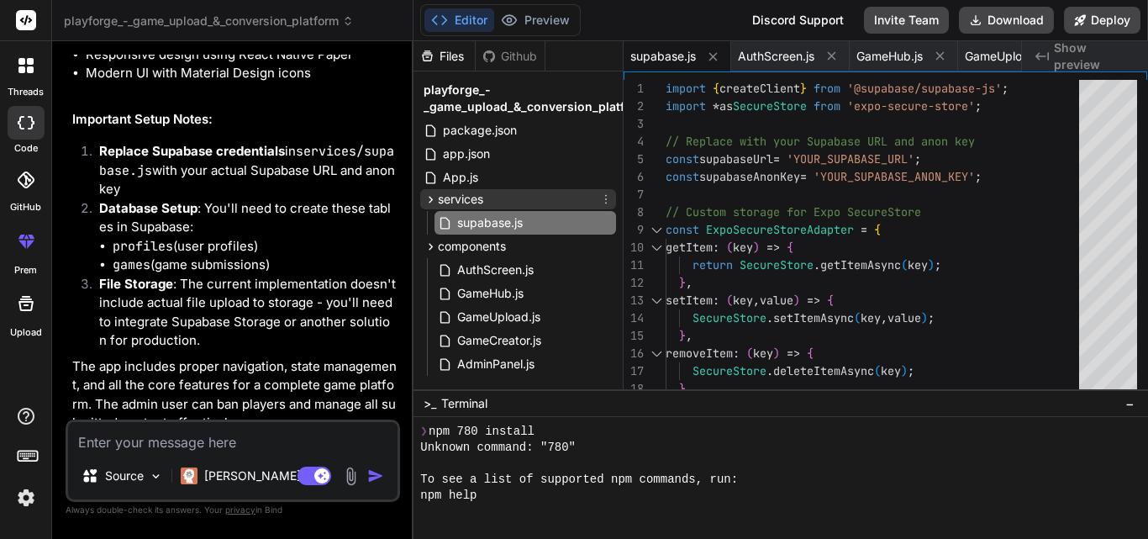
click at [429, 195] on icon at bounding box center [431, 199] width 14 height 14
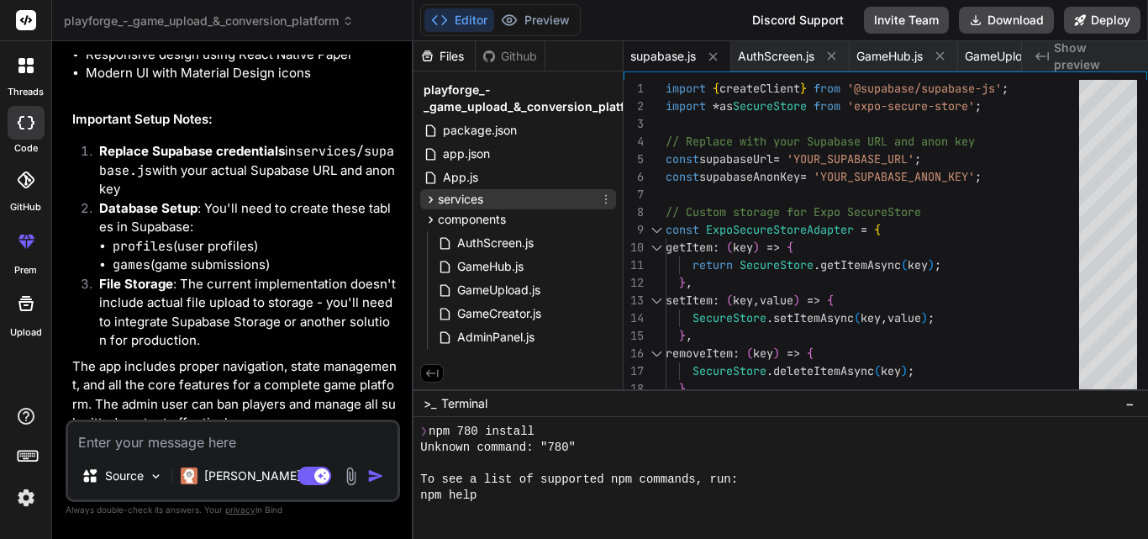
click at [429, 195] on icon at bounding box center [431, 199] width 14 height 14
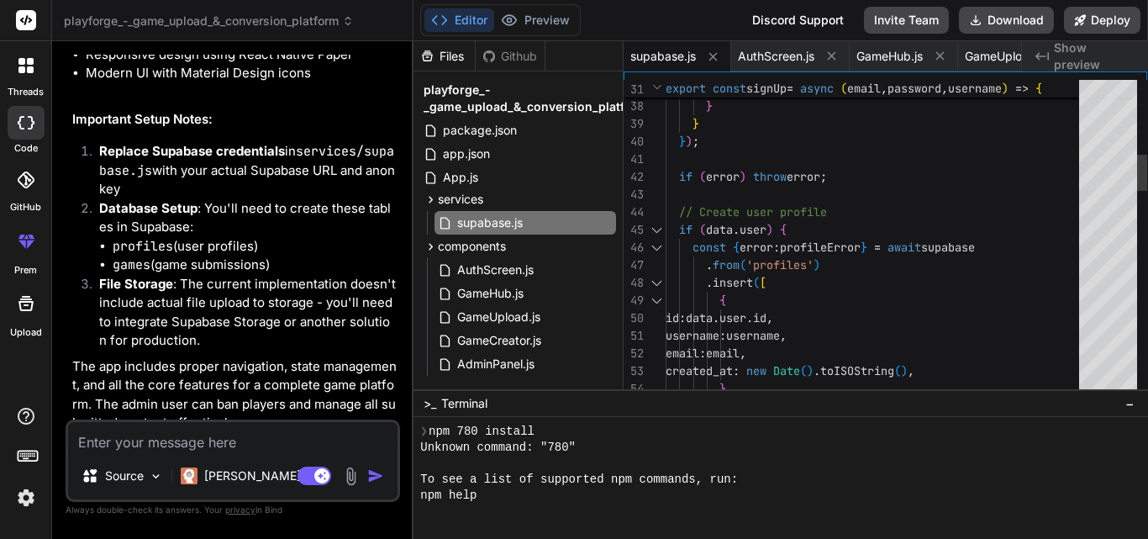
click at [1116, 157] on div at bounding box center [1108, 239] width 58 height 318
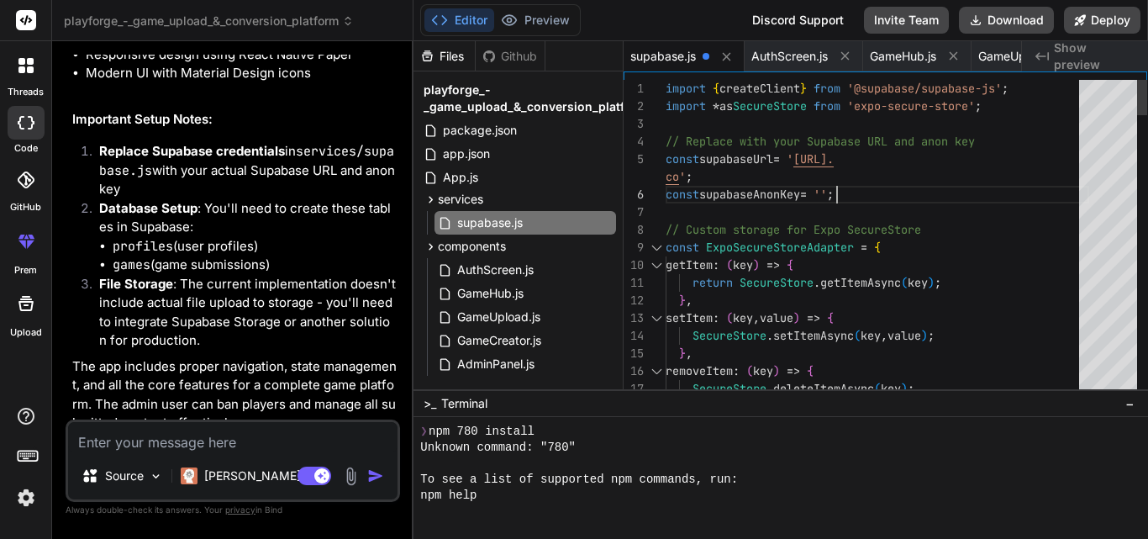
type textarea "NDg2OX0.3LeqOVs9QsFVYrZsM2e9rDXKr-GsWbk_MaEhbcrVQ-Q'; // Custom storage for Exp…"
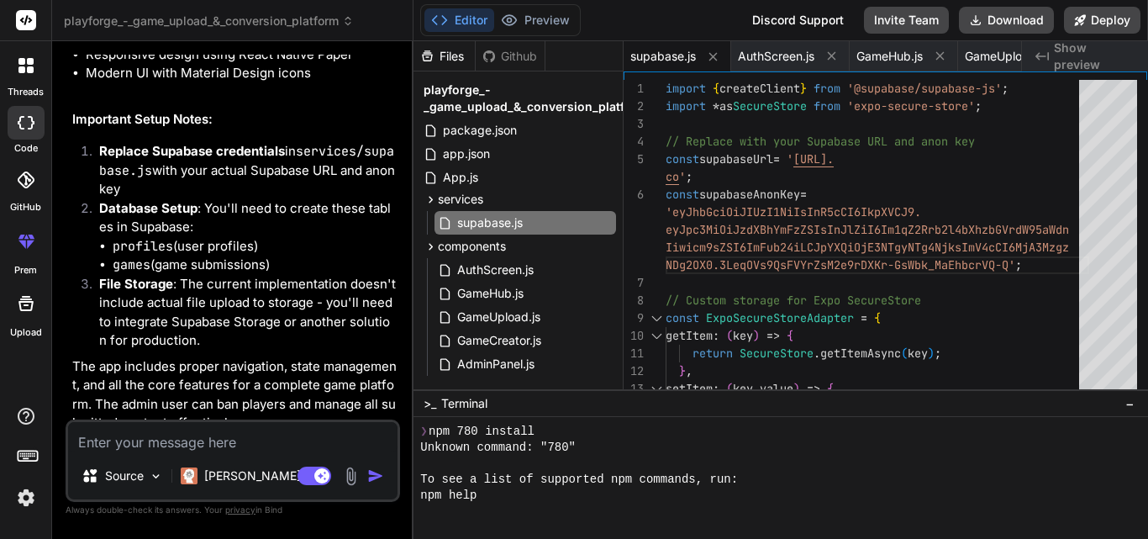
click at [526, 50] on div "Github" at bounding box center [510, 56] width 69 height 17
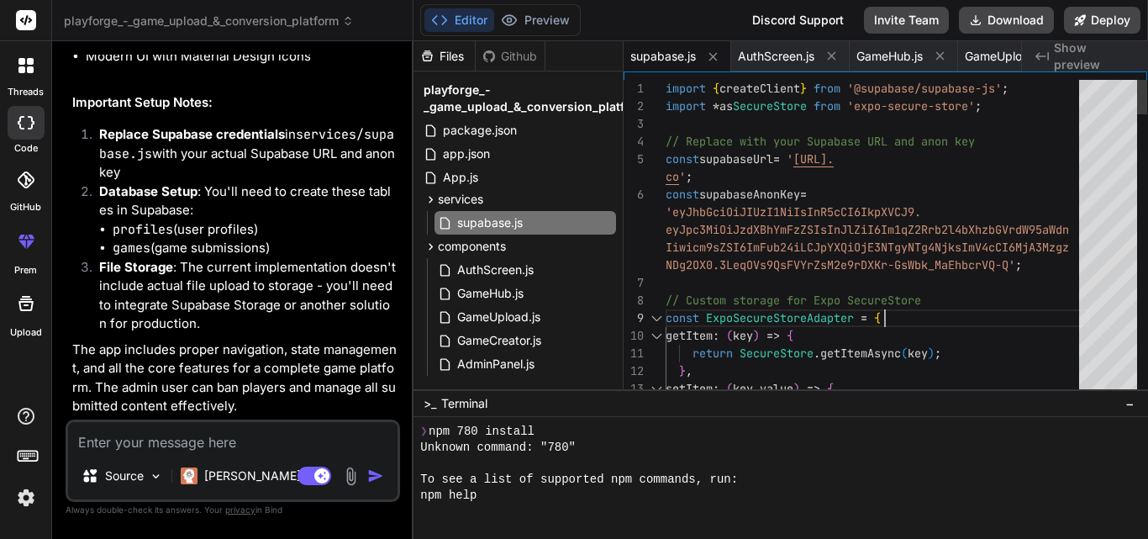
click at [221, 439] on textarea at bounding box center [233, 437] width 330 height 30
type textarea "d"
type textarea "x"
type textarea "do"
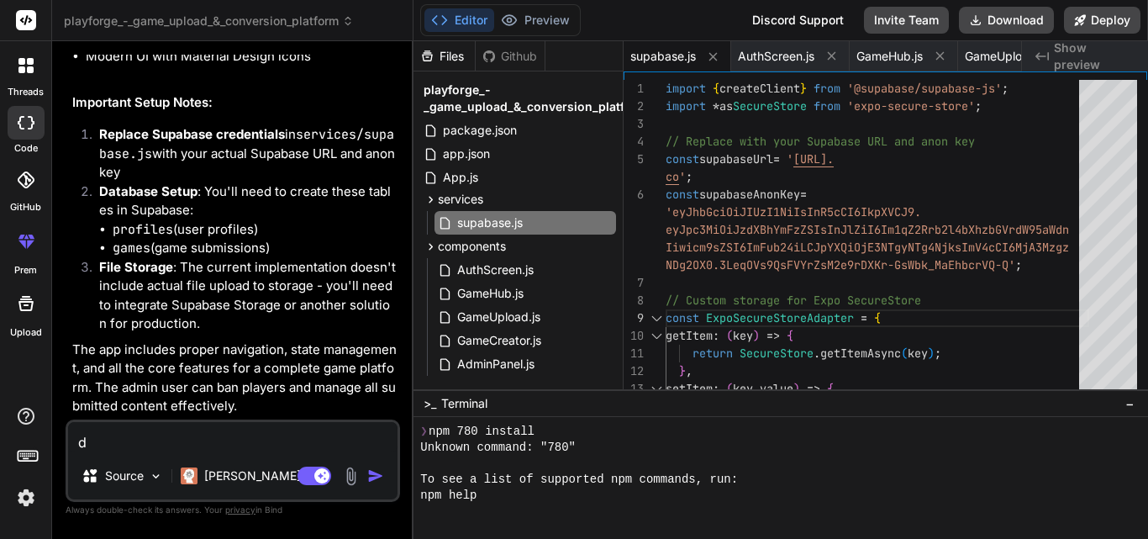
type textarea "x"
type textarea "don"
type textarea "x"
type textarea "done"
type textarea "x"
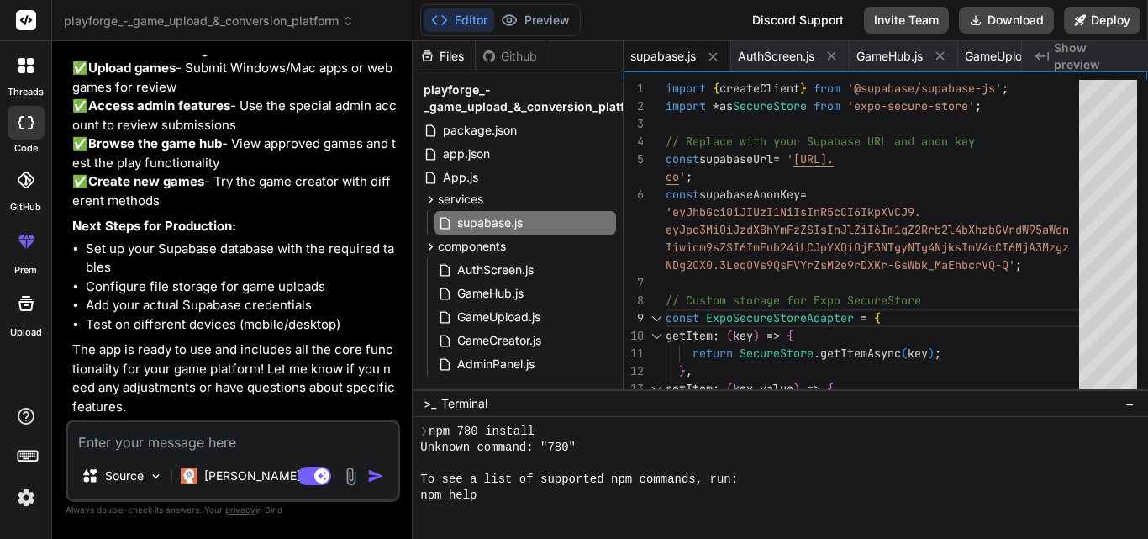
scroll to position [2679, 0]
type textarea "x"
click at [227, 446] on textarea at bounding box center [233, 437] width 330 height 30
type textarea "m"
type textarea "x"
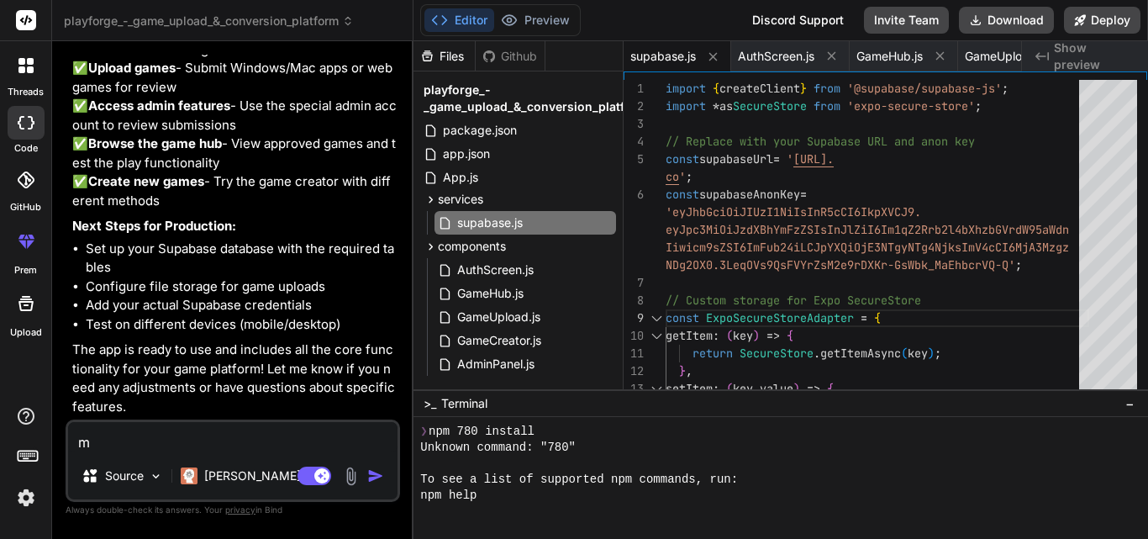
type textarea "ma"
type textarea "x"
type textarea "mak"
type textarea "x"
type textarea "make"
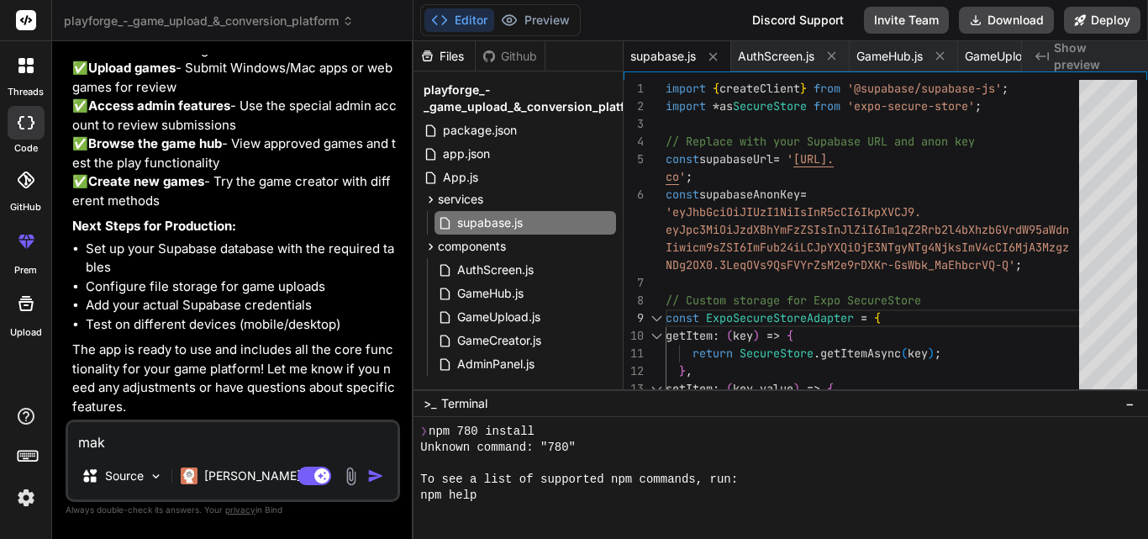
type textarea "x"
type textarea "make"
type textarea "x"
type textarea "make i"
type textarea "x"
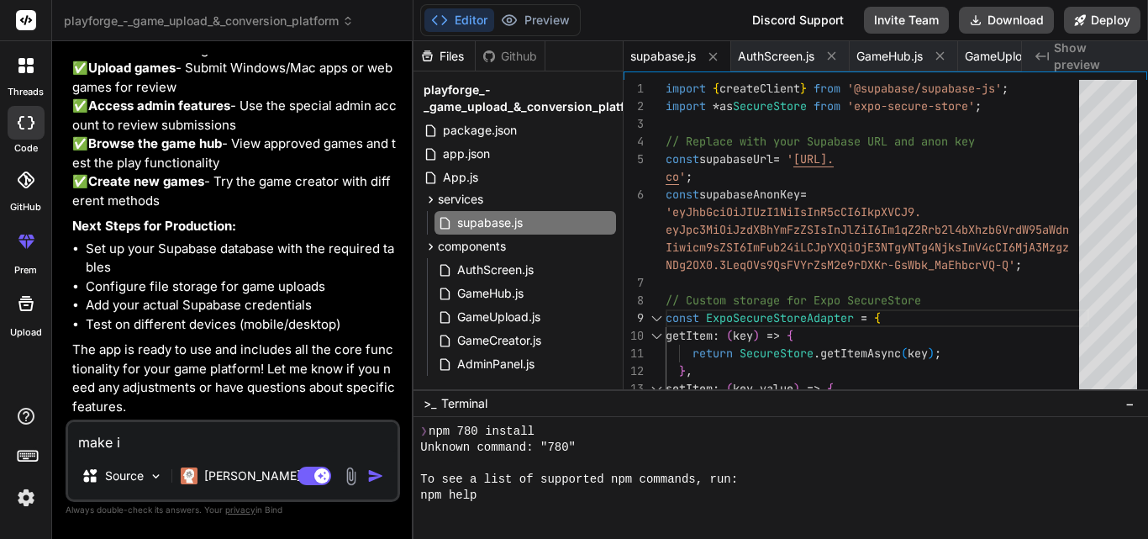
type textarea "make it"
type textarea "x"
type textarea "make it"
type textarea "x"
type textarea "make it b"
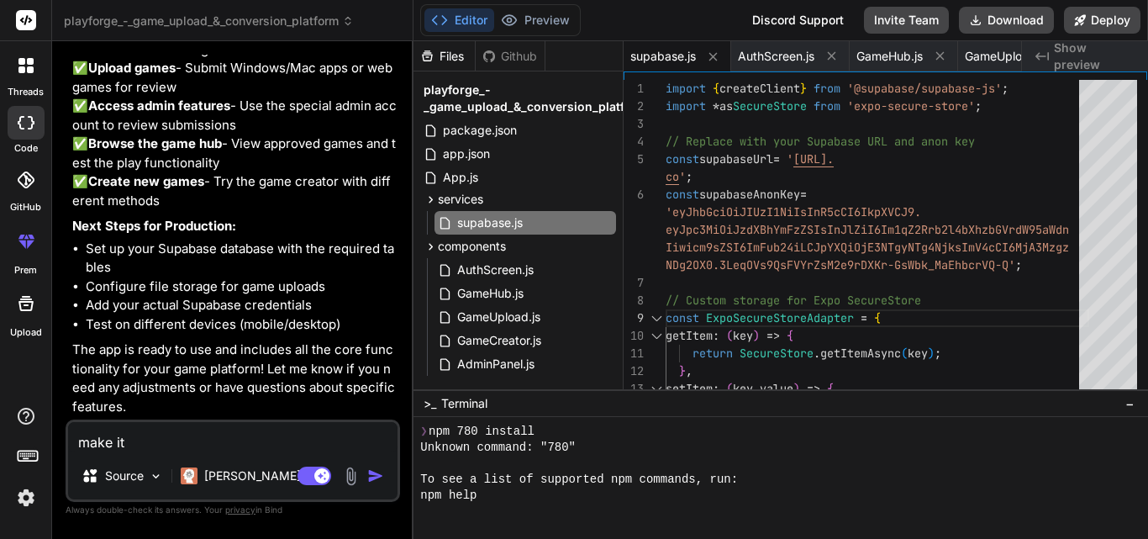
type textarea "x"
type textarea "make it be"
type textarea "x"
type textarea "make it be"
type textarea "x"
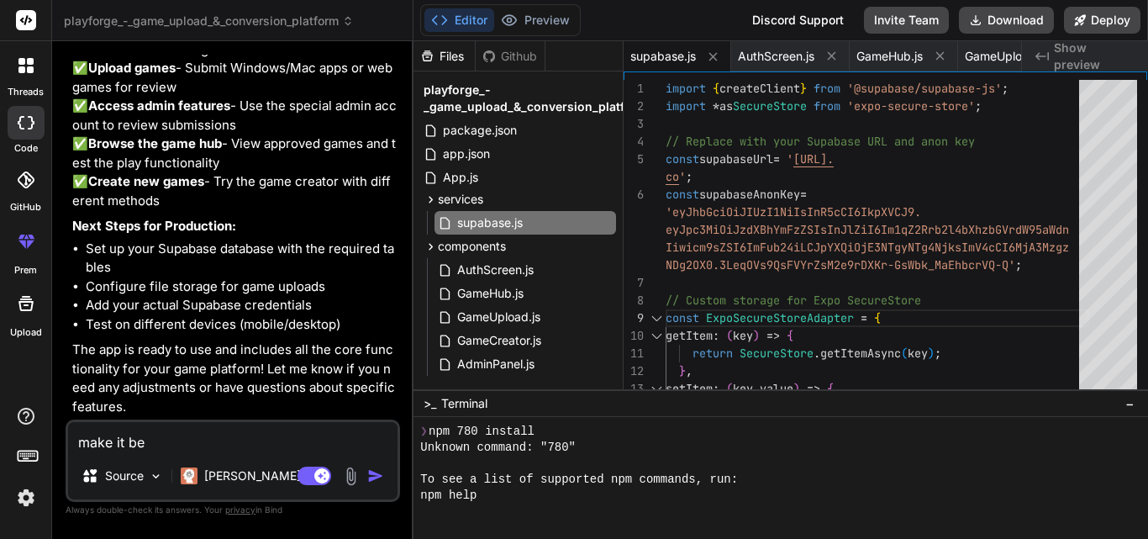
type textarea "make it be"
type textarea "x"
type textarea "make it b"
type textarea "x"
type textarea "make it"
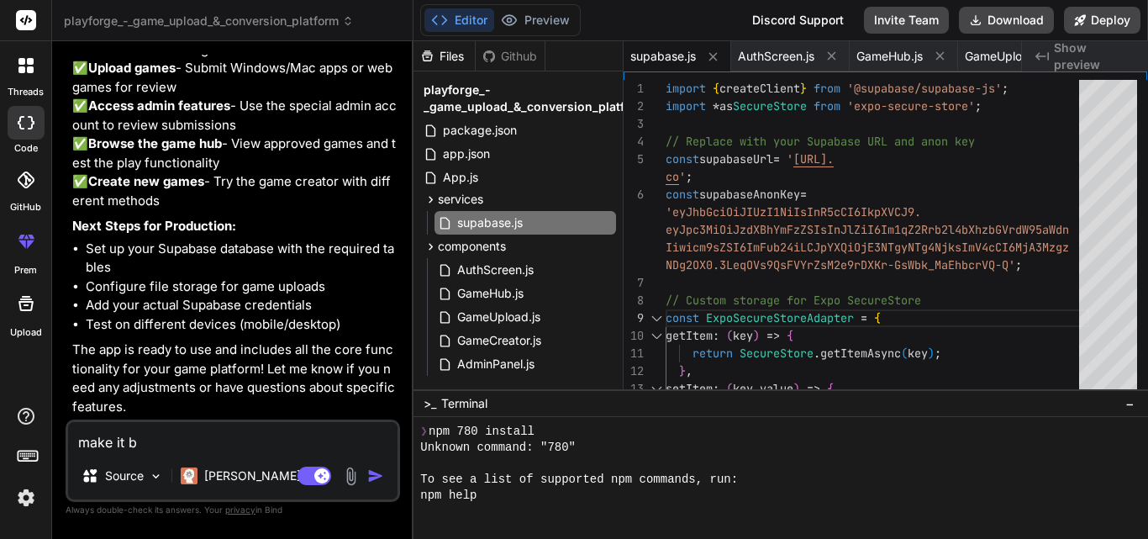
type textarea "x"
type textarea "make it"
type textarea "x"
type textarea "make it"
type textarea "x"
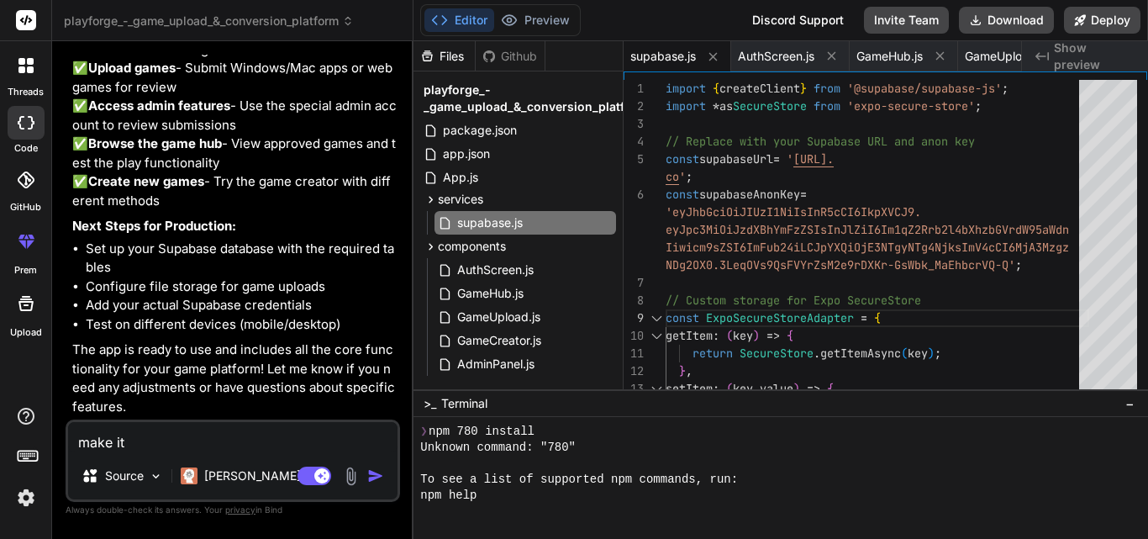
type textarea "make it r"
type textarea "x"
type textarea "make it ru"
type textarea "x"
type textarea "make it run"
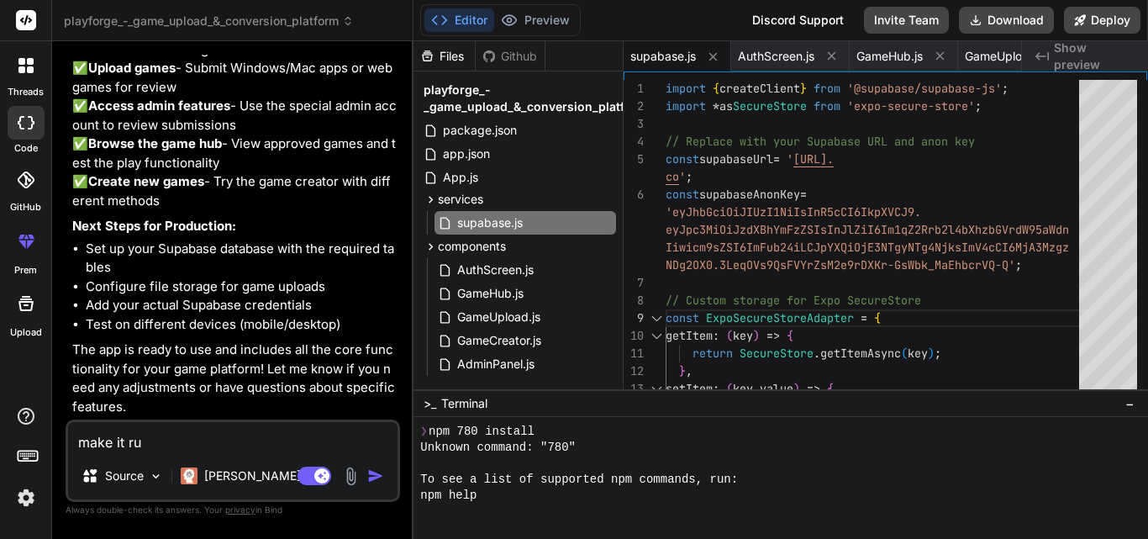
type textarea "x"
type textarea "make it runi"
type textarea "x"
type textarea "make it runin"
type textarea "x"
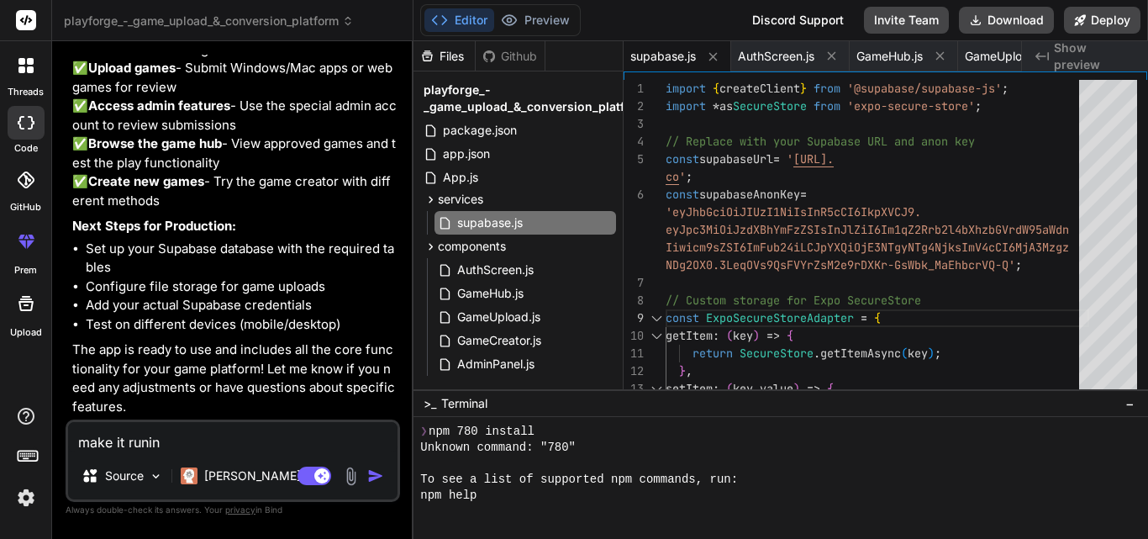
type textarea "make it runing"
type textarea "x"
type textarea "make it runing"
type textarea "x"
type textarea "make it runing s"
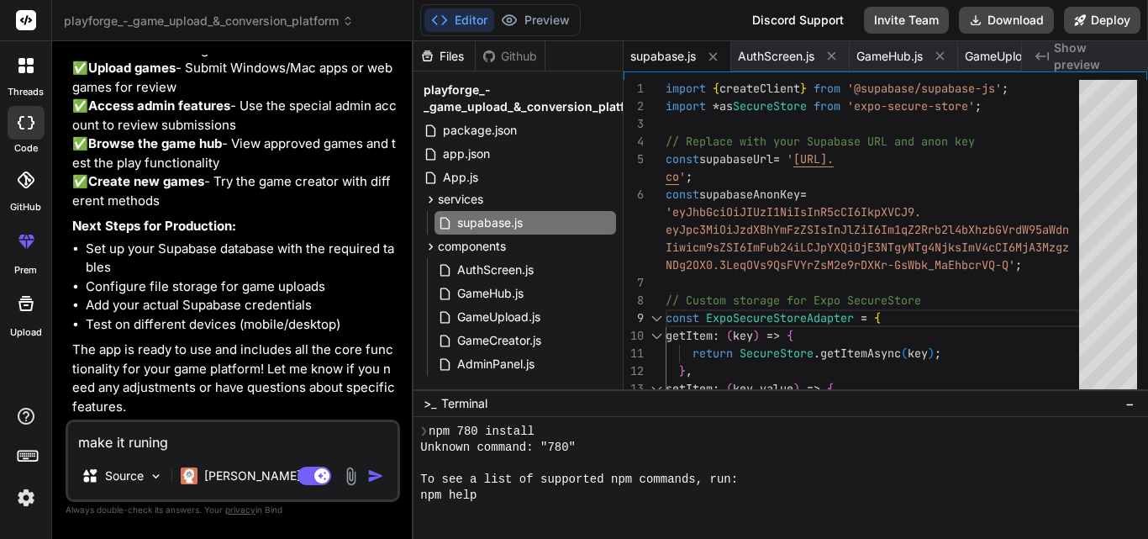
type textarea "x"
type textarea "make it runing sm"
type textarea "x"
type textarea "make it runing smo"
type textarea "x"
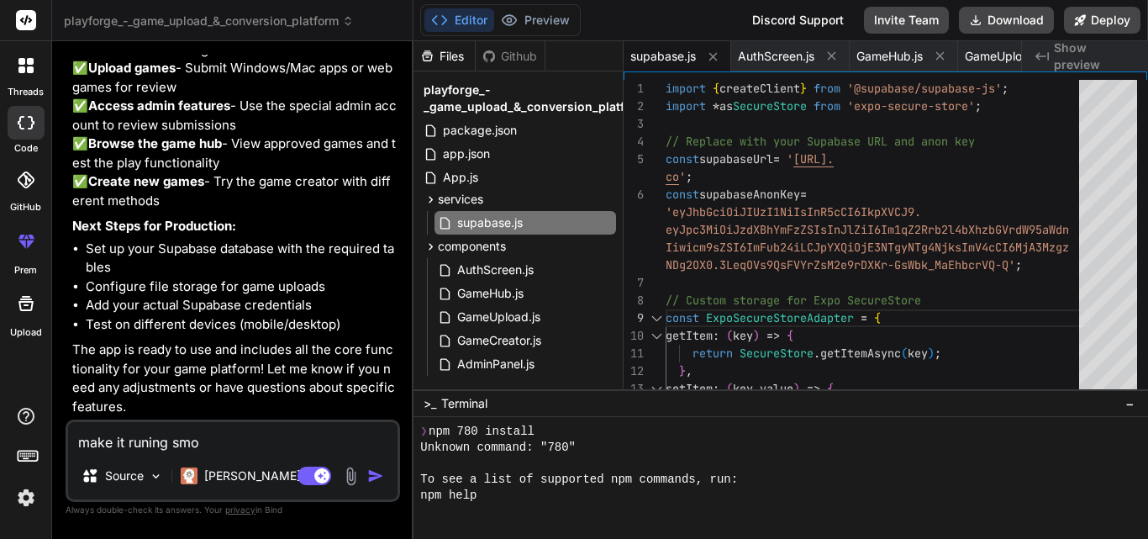
type textarea "make it runing smot"
type textarea "x"
type textarea "make it runing smoth"
type textarea "x"
type textarea "make it runing smoth"
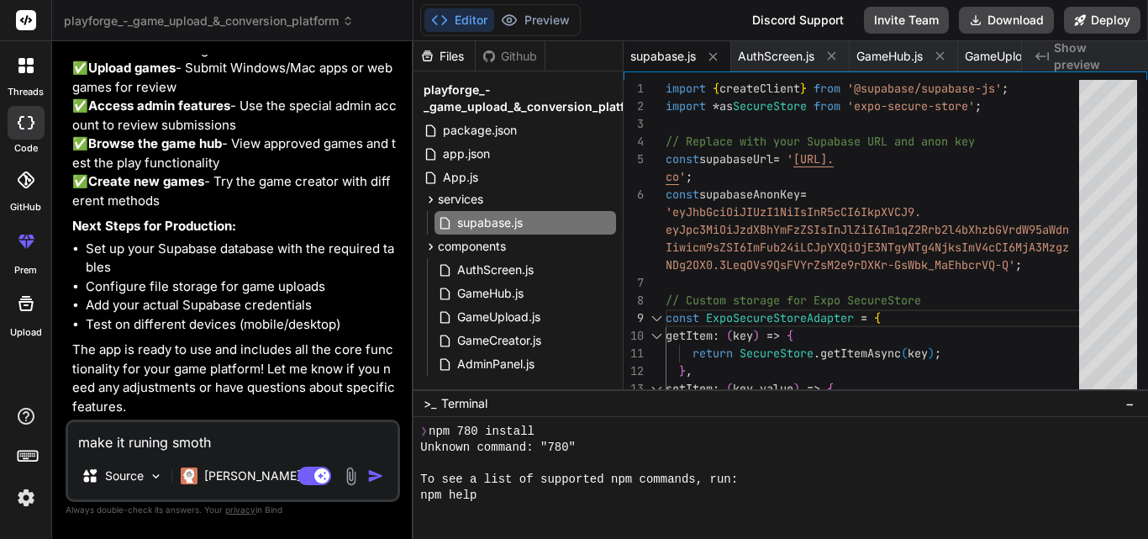
type textarea "x"
type textarea "make it runing smoth a"
type textarea "x"
type textarea "make it runing smoth al"
type textarea "x"
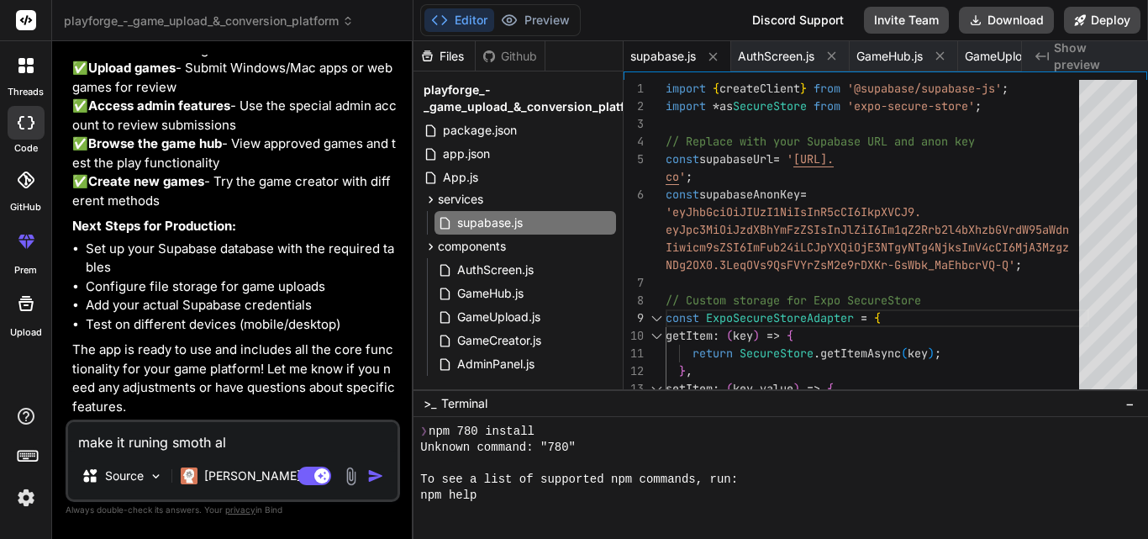
type textarea "make it runing smoth als"
type textarea "x"
type textarea "make it runing smoth also"
type textarea "x"
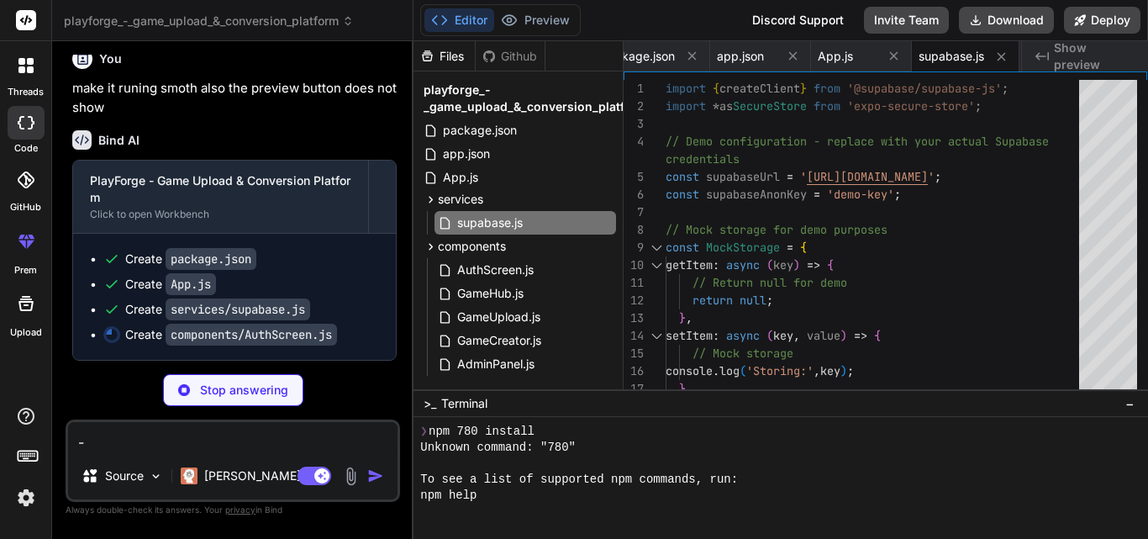
scroll to position [0, 149]
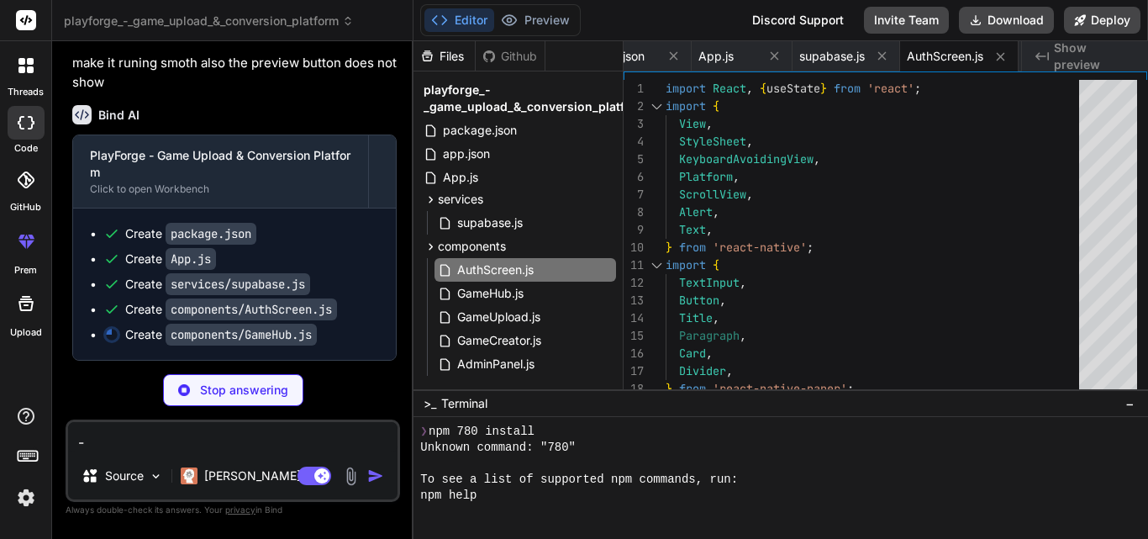
click at [198, 424] on textarea "-" at bounding box center [233, 437] width 330 height 30
paste textarea "import { createClient } from '@supabase/supabase-js' const supabaseUrl = 'https…"
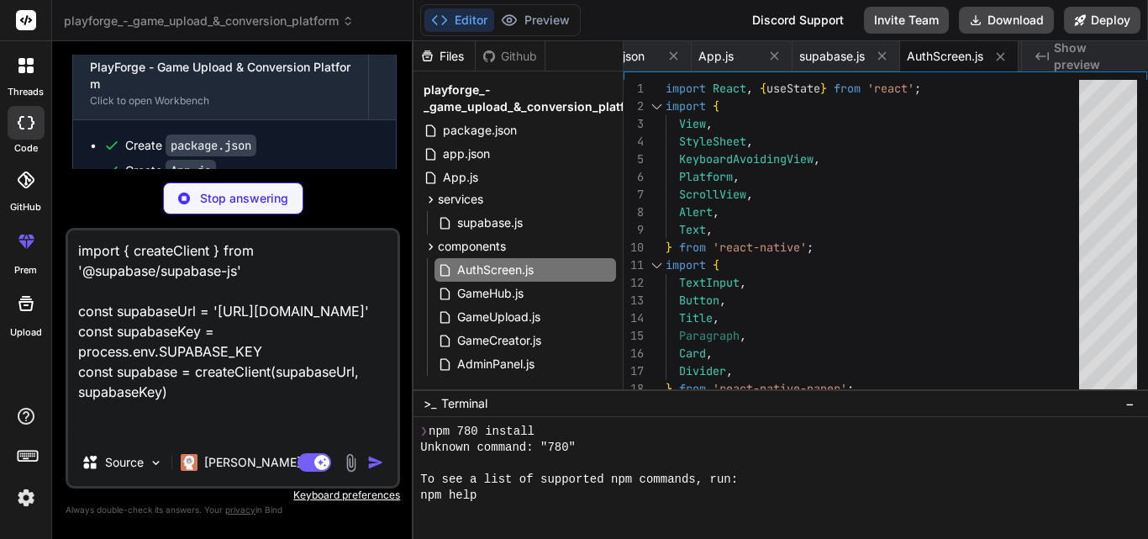
paste textarea "import { createClient } from '@supabase/supabase-js' const supabaseUrl = 'https…"
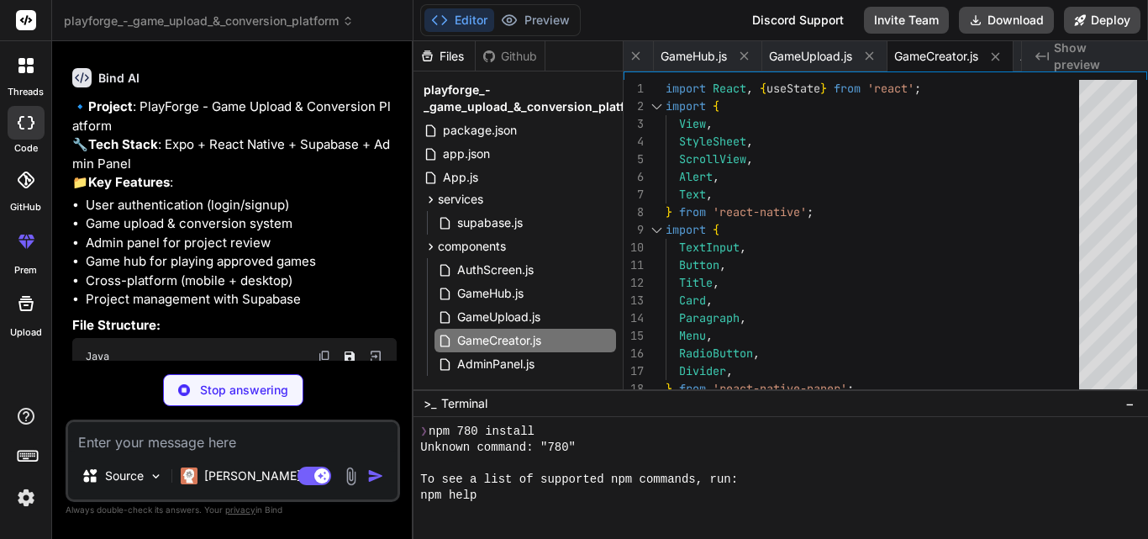
scroll to position [2045, 0]
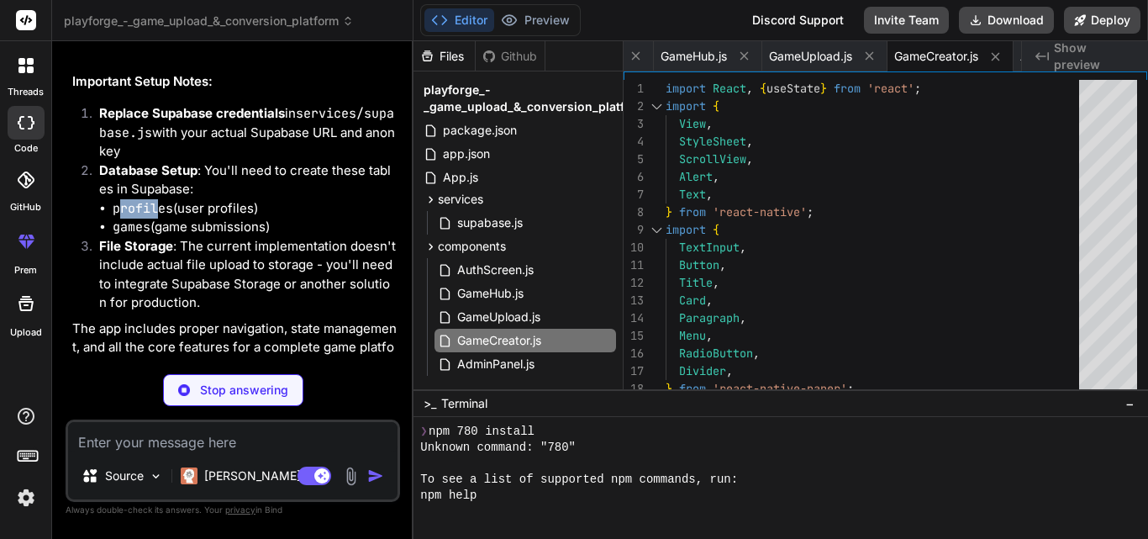
drag, startPoint x: 117, startPoint y: 248, endPoint x: 161, endPoint y: 250, distance: 43.7
click at [161, 217] on code "profiles" at bounding box center [143, 208] width 61 height 17
click at [112, 237] on ul "profiles (user profiles) games (game submissions)" at bounding box center [248, 218] width 298 height 38
drag, startPoint x: 113, startPoint y: 247, endPoint x: 171, endPoint y: 247, distance: 58.8
click at [171, 217] on code "profiles" at bounding box center [143, 208] width 61 height 17
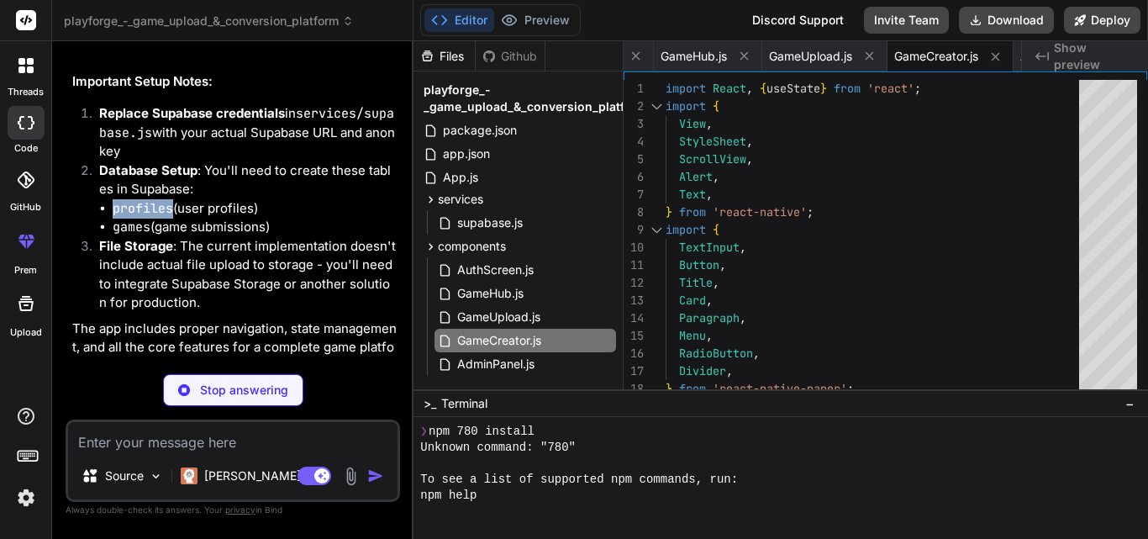
copy code "profiles"
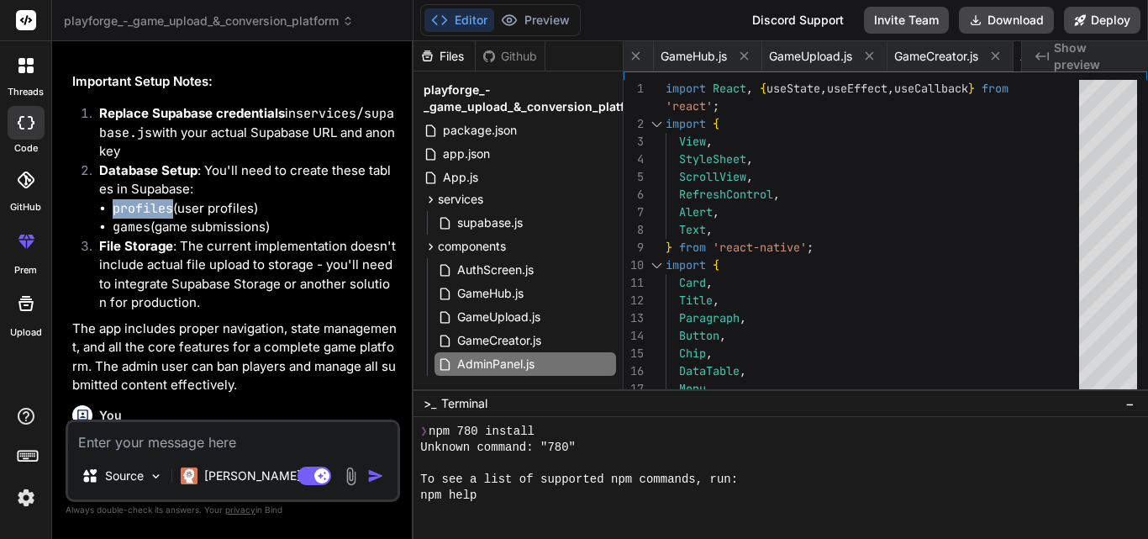
scroll to position [0, 634]
drag, startPoint x: 113, startPoint y: 267, endPoint x: 150, endPoint y: 267, distance: 37.0
click at [150, 235] on code "games" at bounding box center [132, 227] width 38 height 17
copy code "games"
click at [303, 442] on textarea at bounding box center [233, 437] width 330 height 30
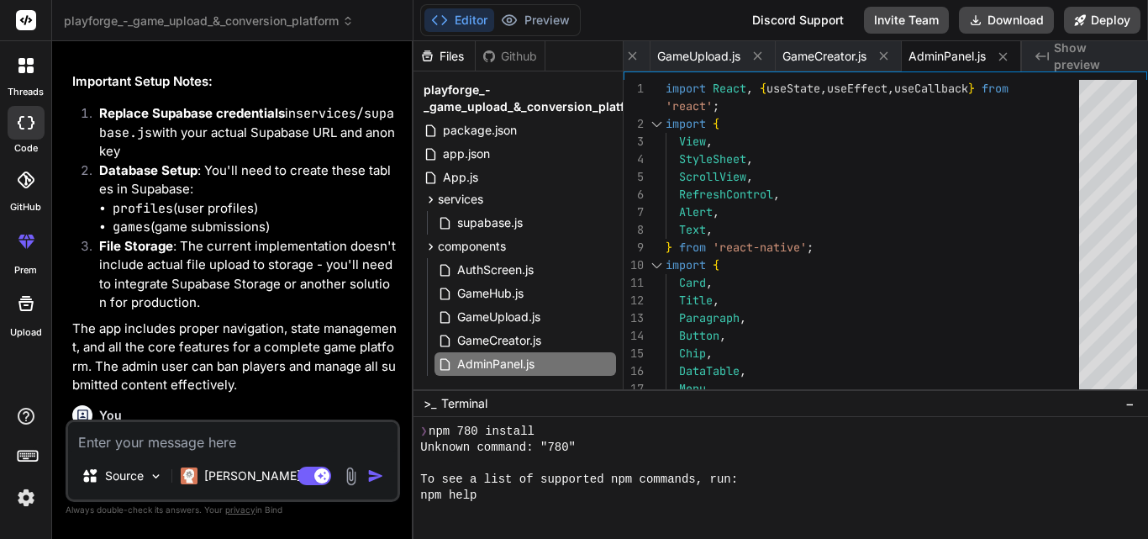
paste textarea "make profiles table and games Create profiles table -- Create public.profiles t…"
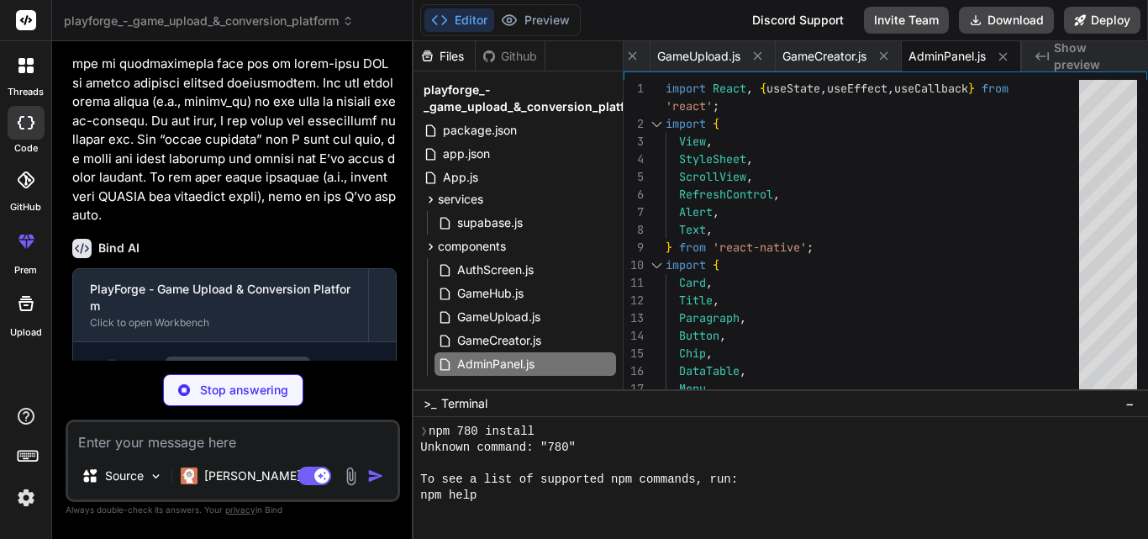
scroll to position [5913, 0]
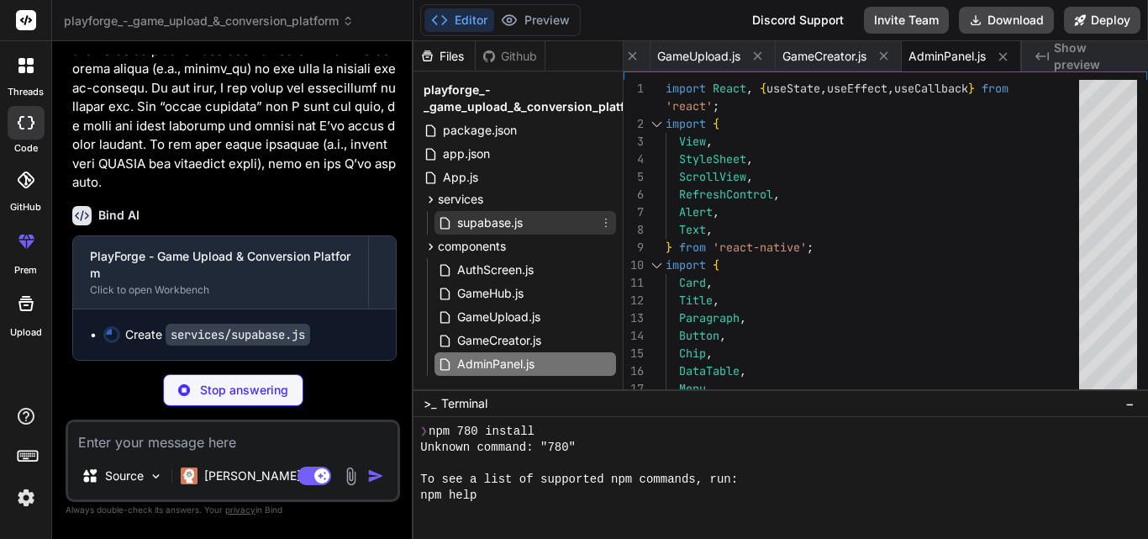
click at [501, 216] on span "supabase.js" at bounding box center [490, 223] width 69 height 20
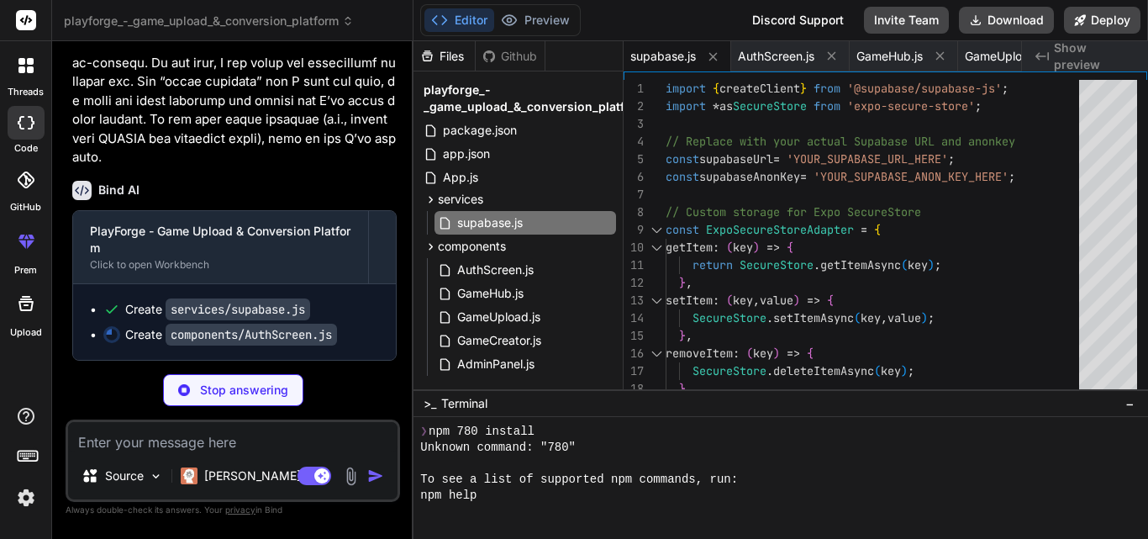
scroll to position [5938, 0]
click at [232, 337] on code "components/AuthScreen.js" at bounding box center [251, 335] width 171 height 22
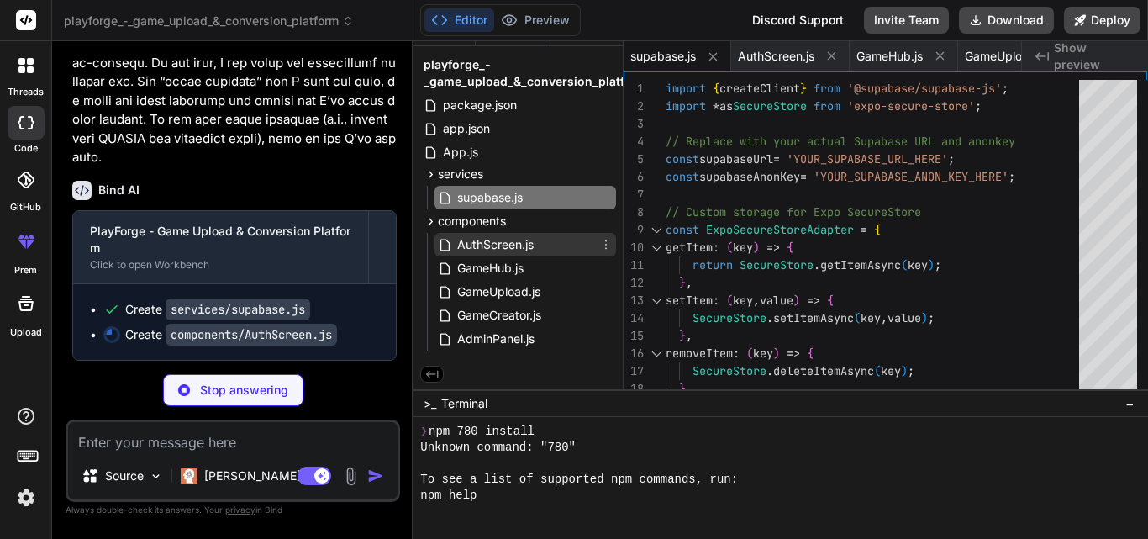
click at [539, 247] on div "AuthScreen.js" at bounding box center [526, 245] width 182 height 24
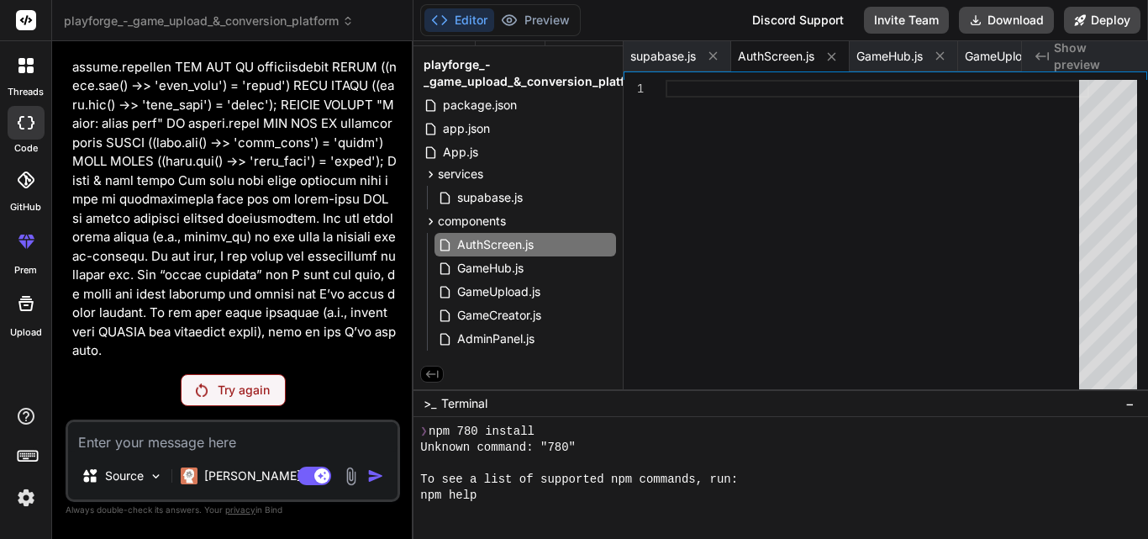
scroll to position [5744, 0]
click at [233, 405] on div "Bind AI 🔹 Project : PlayForge - Game Upload & Conversion Platform 🔧 Tech Stack …" at bounding box center [233, 296] width 335 height 483
click at [235, 401] on div "Try again" at bounding box center [233, 390] width 105 height 32
click at [989, 24] on button "Download" at bounding box center [1006, 20] width 95 height 27
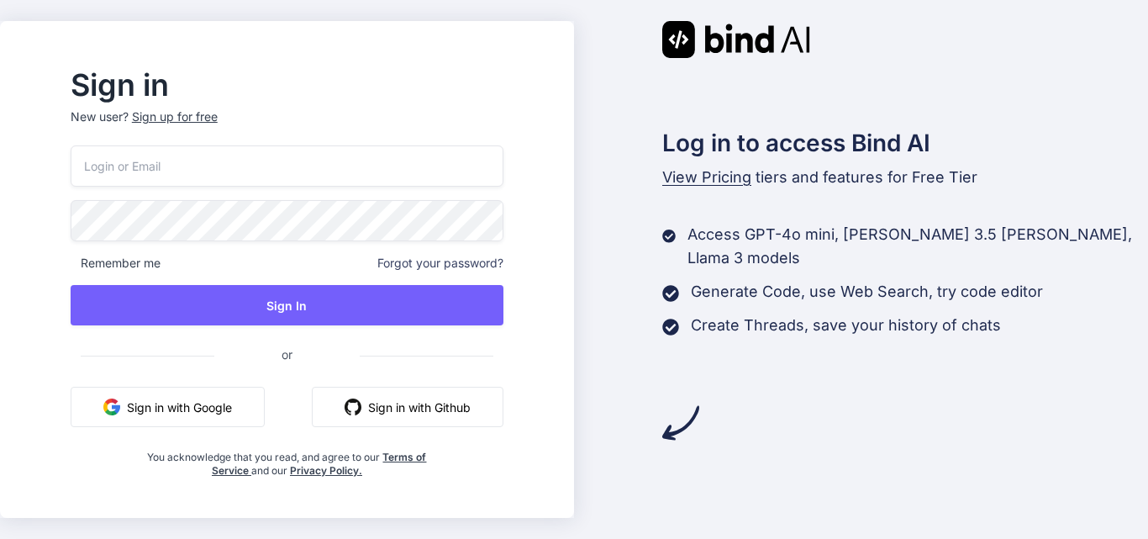
click at [477, 402] on button "Sign in with Github" at bounding box center [408, 407] width 192 height 40
click at [483, 400] on button "Sign in with Github" at bounding box center [408, 407] width 192 height 40
click at [414, 420] on button "Sign in with Github" at bounding box center [408, 407] width 192 height 40
click at [248, 405] on button "Sign in with Google" at bounding box center [168, 407] width 194 height 40
